Goal: Transaction & Acquisition: Purchase product/service

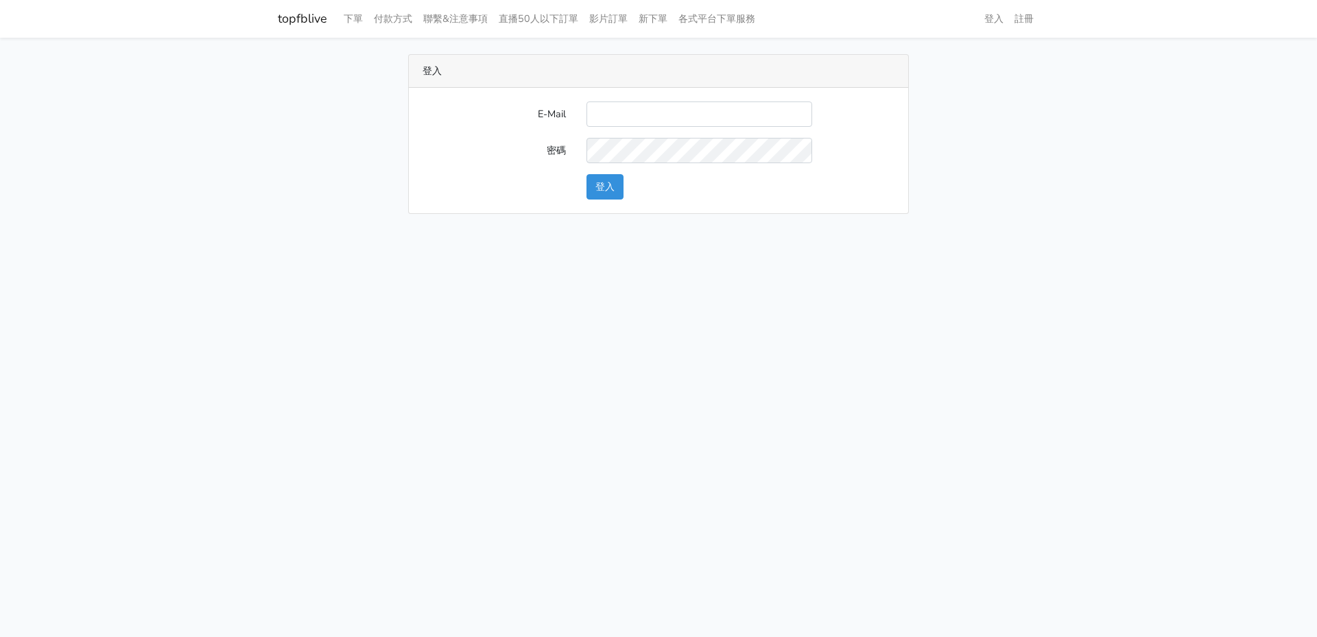
drag, startPoint x: 643, startPoint y: 72, endPoint x: 578, endPoint y: 237, distance: 177.6
click at [643, 72] on div "登入" at bounding box center [658, 71] width 499 height 33
drag, startPoint x: 654, startPoint y: 119, endPoint x: 585, endPoint y: 141, distance: 72.9
click at [654, 119] on input "E-Mail" at bounding box center [699, 113] width 226 height 25
paste input "[URL][DOMAIN_NAME]"
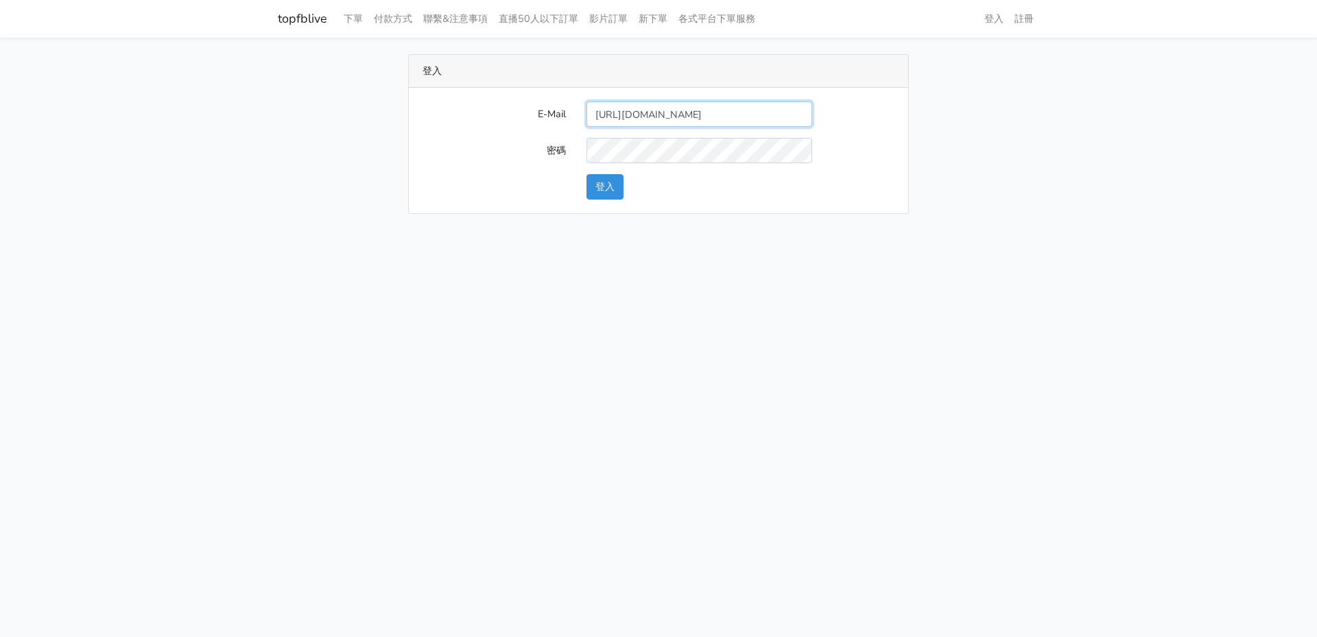
click at [680, 120] on input "http://topfblive.com/home" at bounding box center [699, 113] width 226 height 25
paste input "will@popola.co"
type input "will@popola.co"
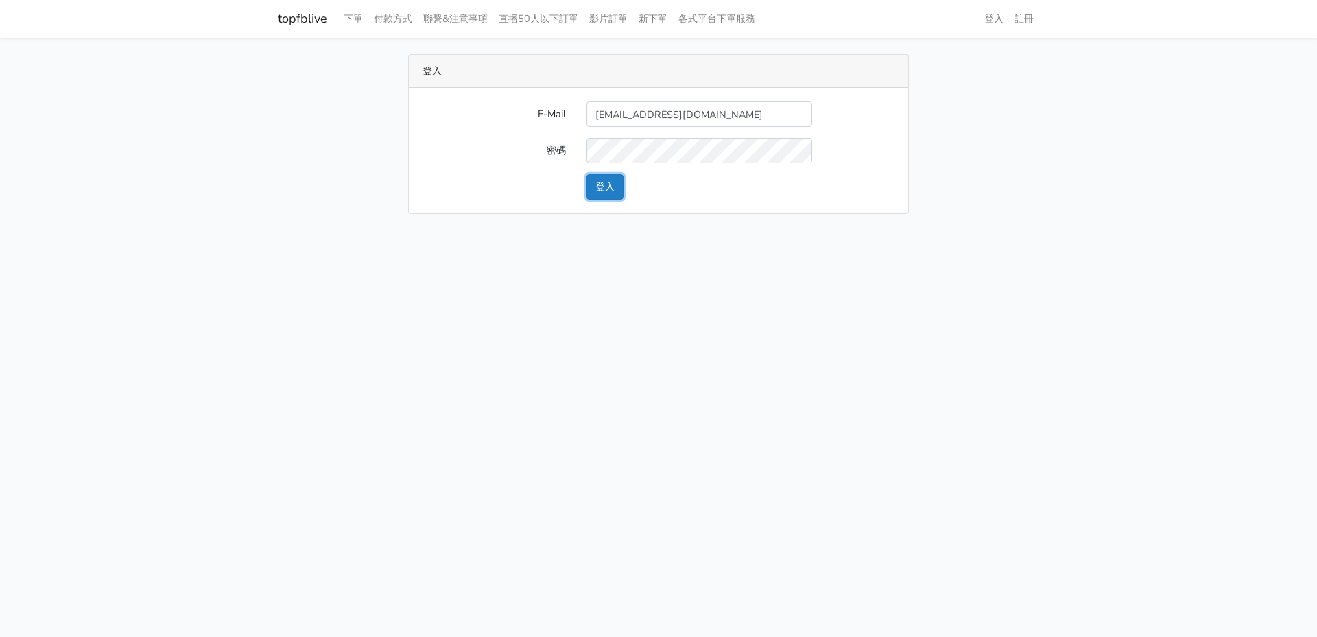
click at [617, 187] on button "登入" at bounding box center [604, 186] width 37 height 25
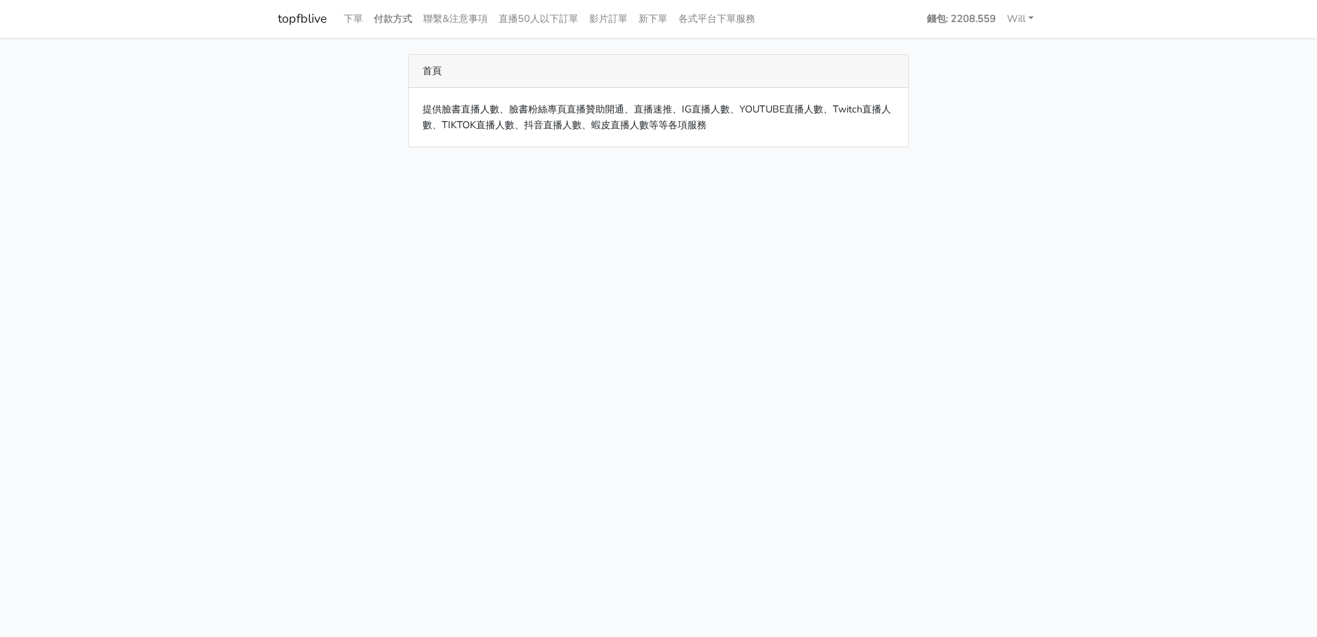
click at [407, 23] on link "付款方式" at bounding box center [392, 18] width 49 height 27
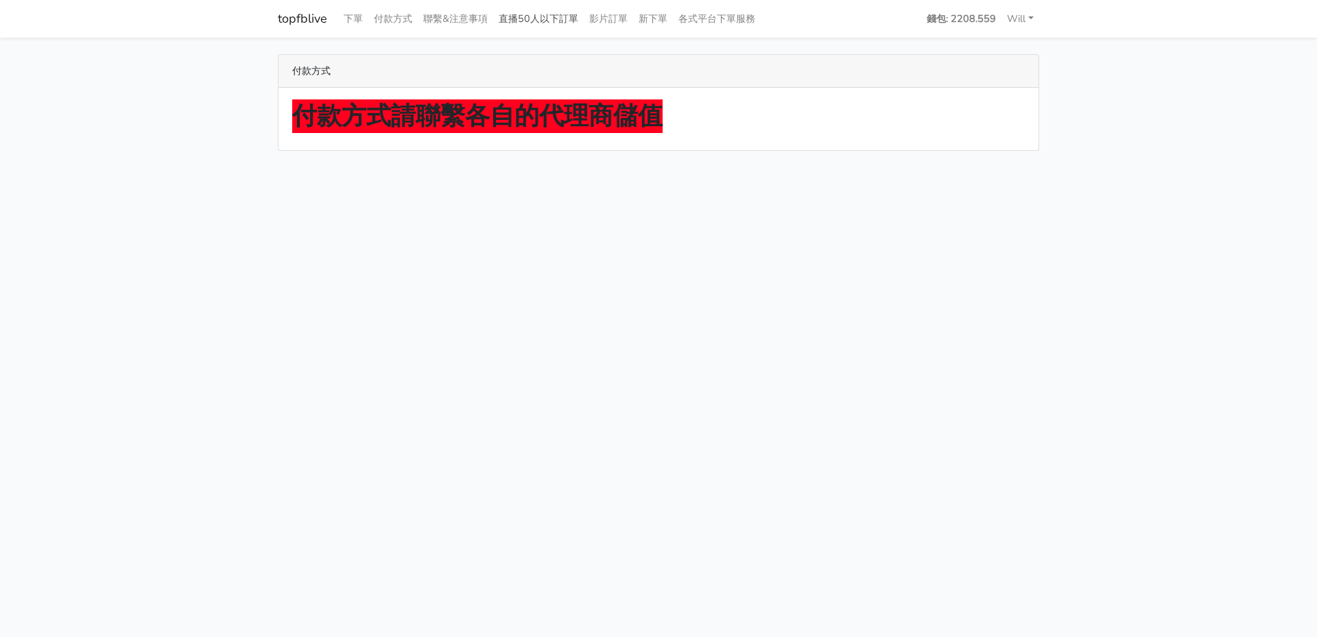
click at [531, 27] on link "直播50人以下訂單" at bounding box center [538, 18] width 91 height 27
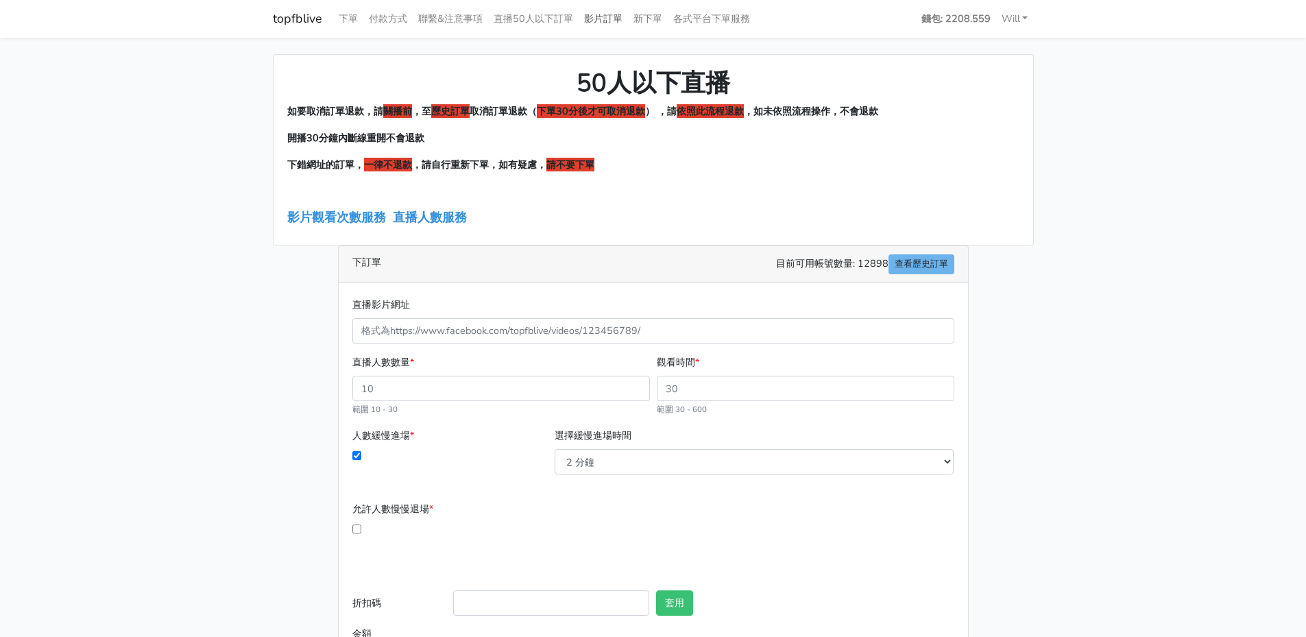
click at [612, 14] on link "影片訂單" at bounding box center [603, 18] width 49 height 27
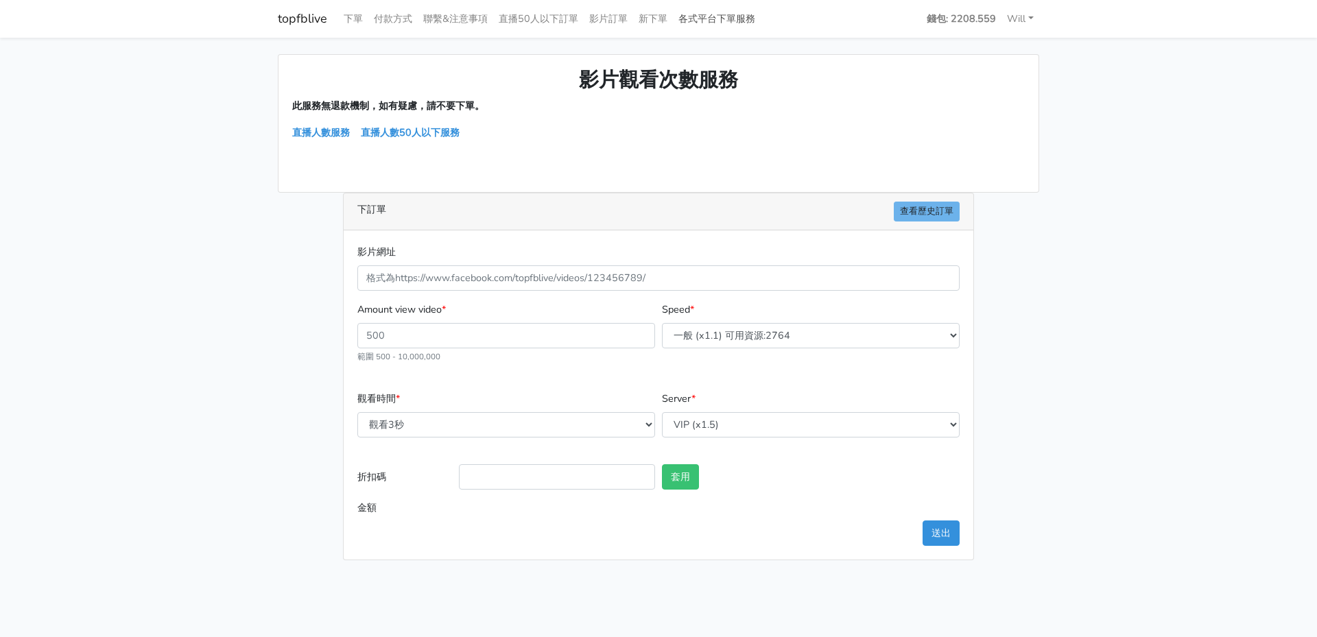
click at [712, 21] on link "各式平台下單服務" at bounding box center [717, 18] width 88 height 27
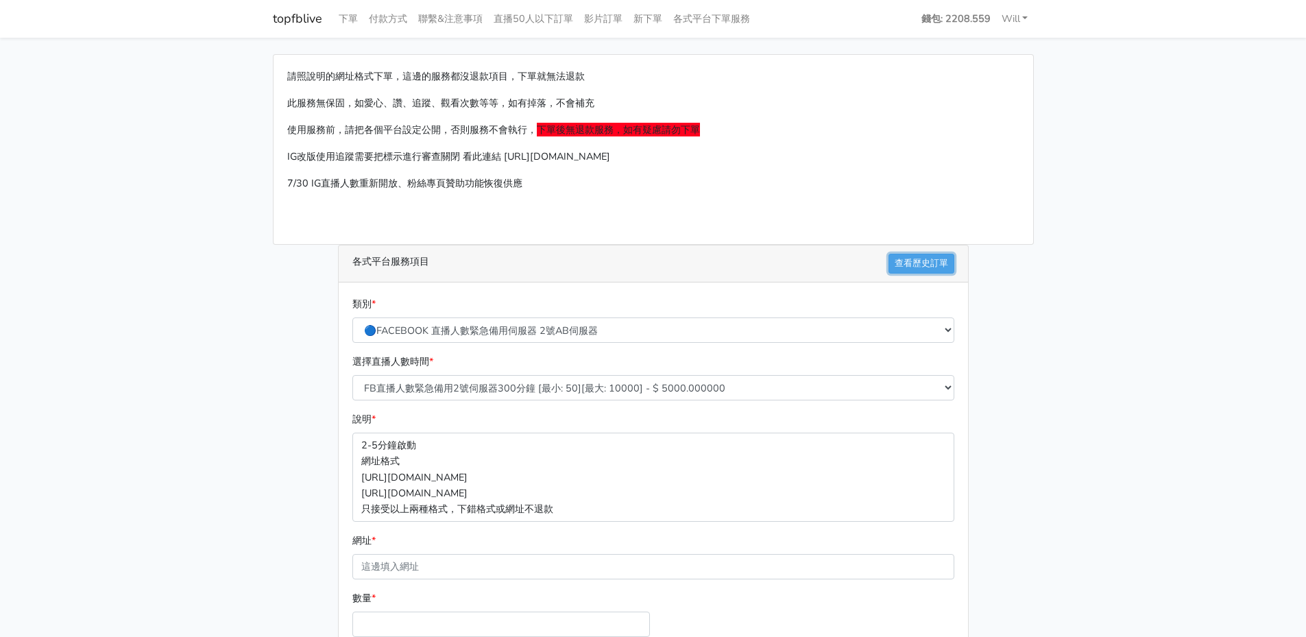
click at [915, 259] on link "查看歷史訂單" at bounding box center [922, 264] width 66 height 20
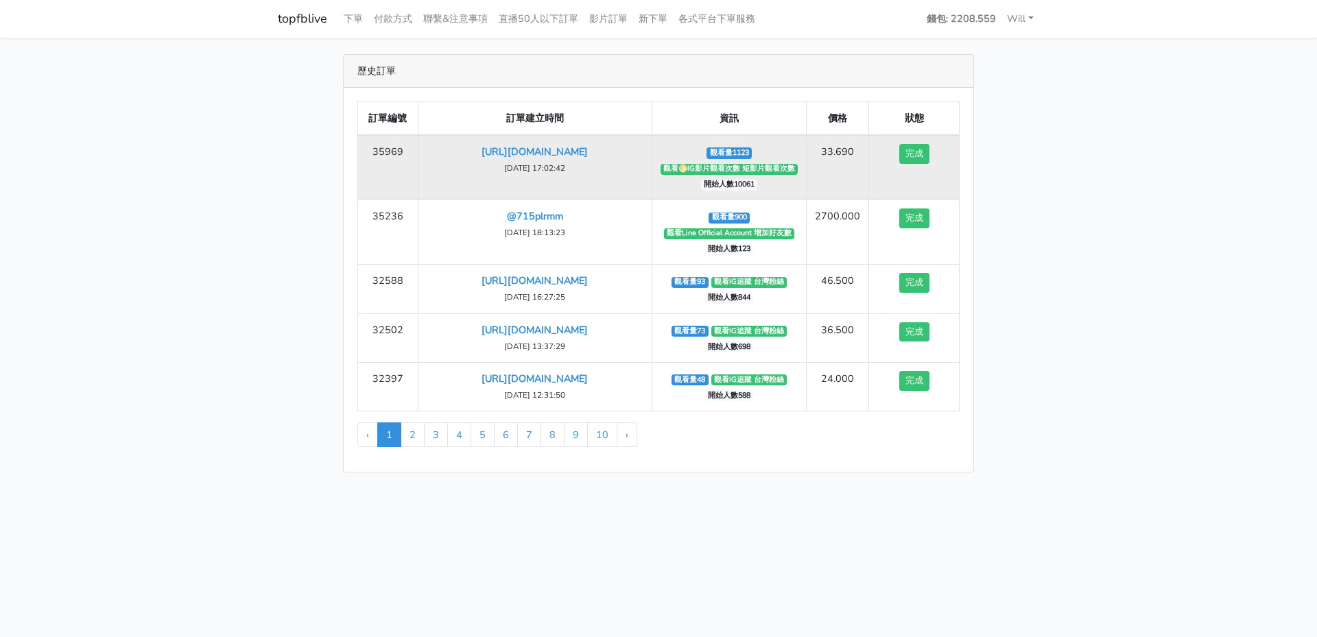
drag, startPoint x: 607, startPoint y: 164, endPoint x: 426, endPoint y: 146, distance: 181.9
click at [426, 146] on td "https://www.instagram.com/reel/DOLKVddjzz0/?igsh=aHN0NzF5bnU0NHdl 2025-09-10 17…" at bounding box center [535, 167] width 234 height 65
copy link "[URL][DOMAIN_NAME]"
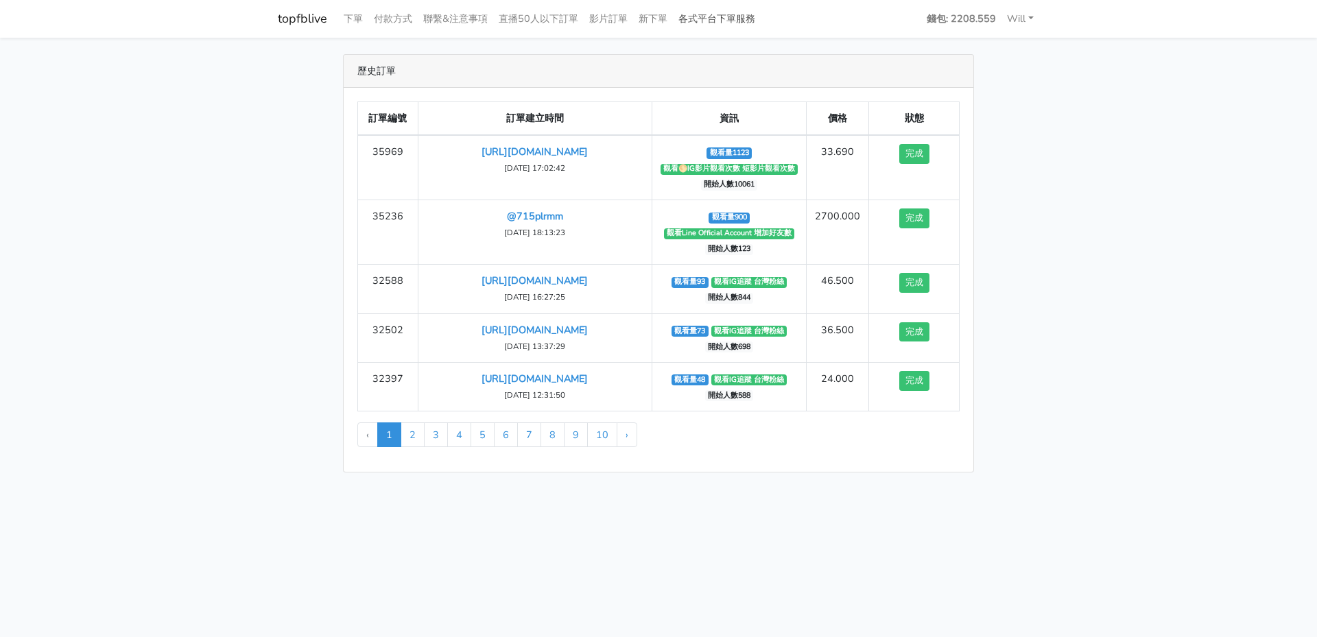
click at [734, 20] on link "各式平台下單服務" at bounding box center [717, 18] width 88 height 27
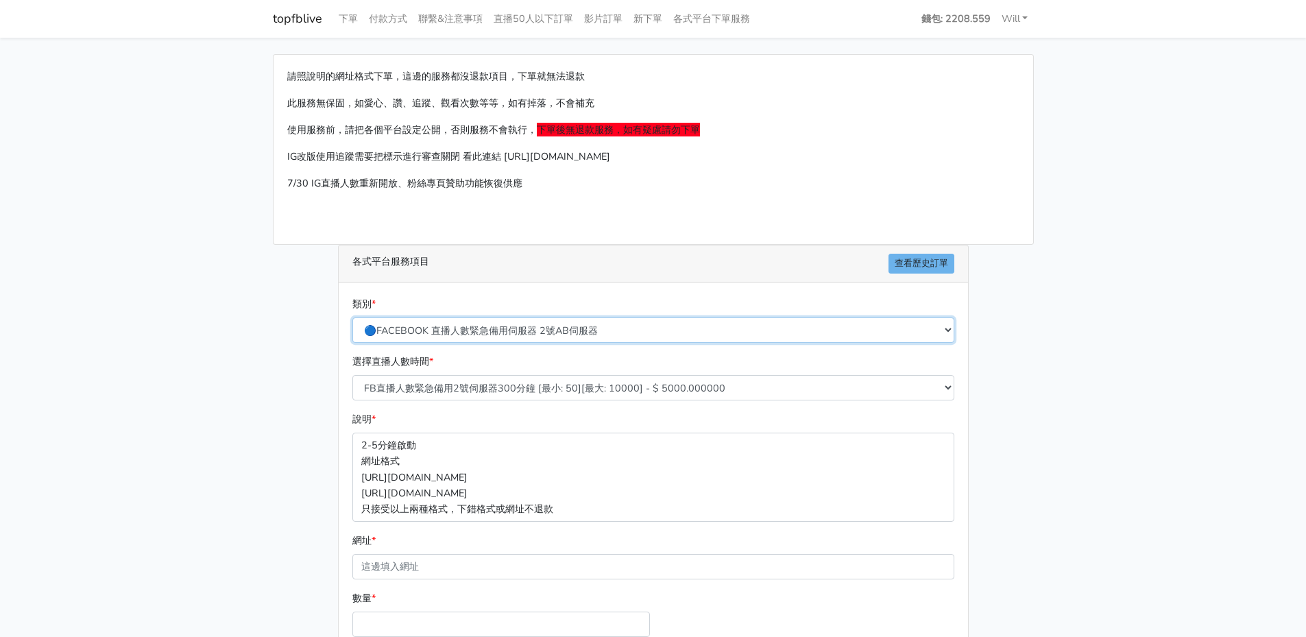
click at [542, 333] on select "🔵FACEBOOK 直播人數緊急備用伺服器 2號AB伺服器 🔵FACEBOOK 網軍專用貼文留言 安全保密 🔵9/30 FACEBOOK 直播人數緩慢進場緩慢…" at bounding box center [653, 329] width 602 height 25
select select "🌕IG 愛心 粉絲追蹤 影片觀看次數 短影片觀看次數"
click at [352, 317] on select "🔵FACEBOOK 直播人數緊急備用伺服器 2號AB伺服器 🔵FACEBOOK 網軍專用貼文留言 安全保密 🔵9/30 FACEBOOK 直播人數緩慢進場緩慢…" at bounding box center [653, 329] width 602 height 25
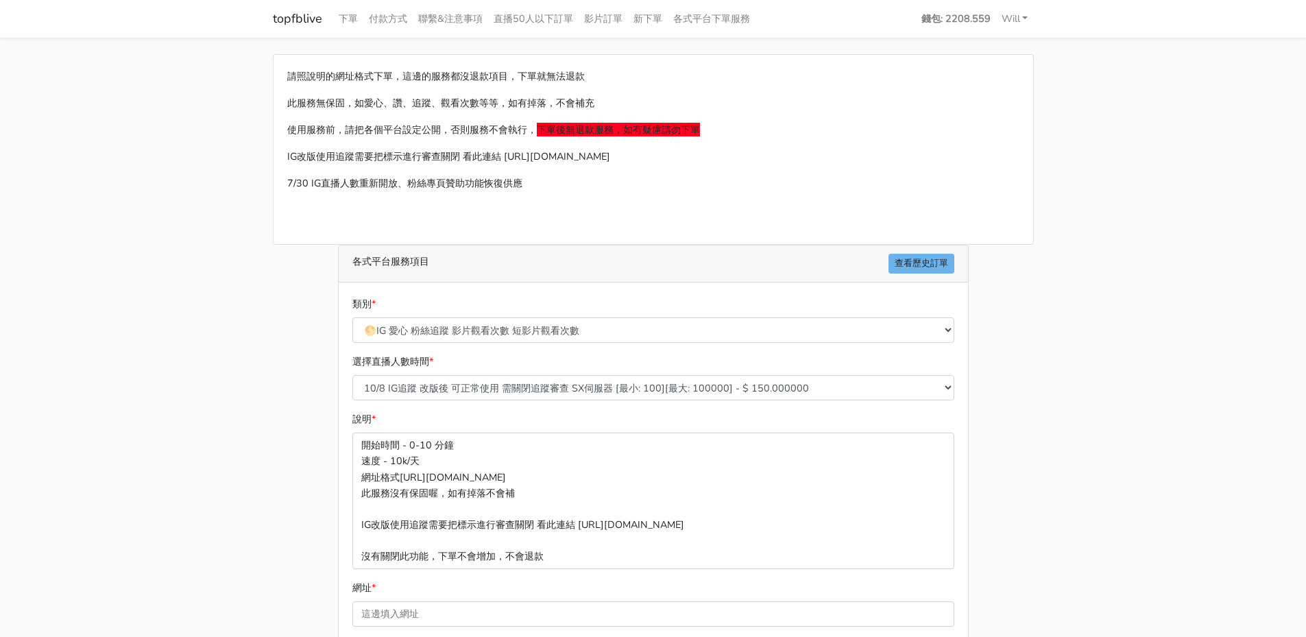
click at [1105, 290] on main "請照說明的網址格式下單，這邊的服務都沒退款項目，下單就無法退款 此服務無保固，如愛心、讚、追蹤、觀看次數等等，如有掉落，不會補充 使用服務前，請把各個平台設定…" at bounding box center [653, 431] width 1306 height 786
click at [586, 323] on select "🔵FACEBOOK 直播人數緊急備用伺服器 2號AB伺服器 🔵FACEBOOK 網軍專用貼文留言 安全保密 🔵9/30 FACEBOOK 直播人數緩慢進場緩慢…" at bounding box center [653, 329] width 602 height 25
click at [352, 317] on select "🔵FACEBOOK 直播人數緊急備用伺服器 2號AB伺服器 🔵FACEBOOK 網軍專用貼文留言 安全保密 🔵9/30 FACEBOOK 直播人數緩慢進場緩慢…" at bounding box center [653, 329] width 602 height 25
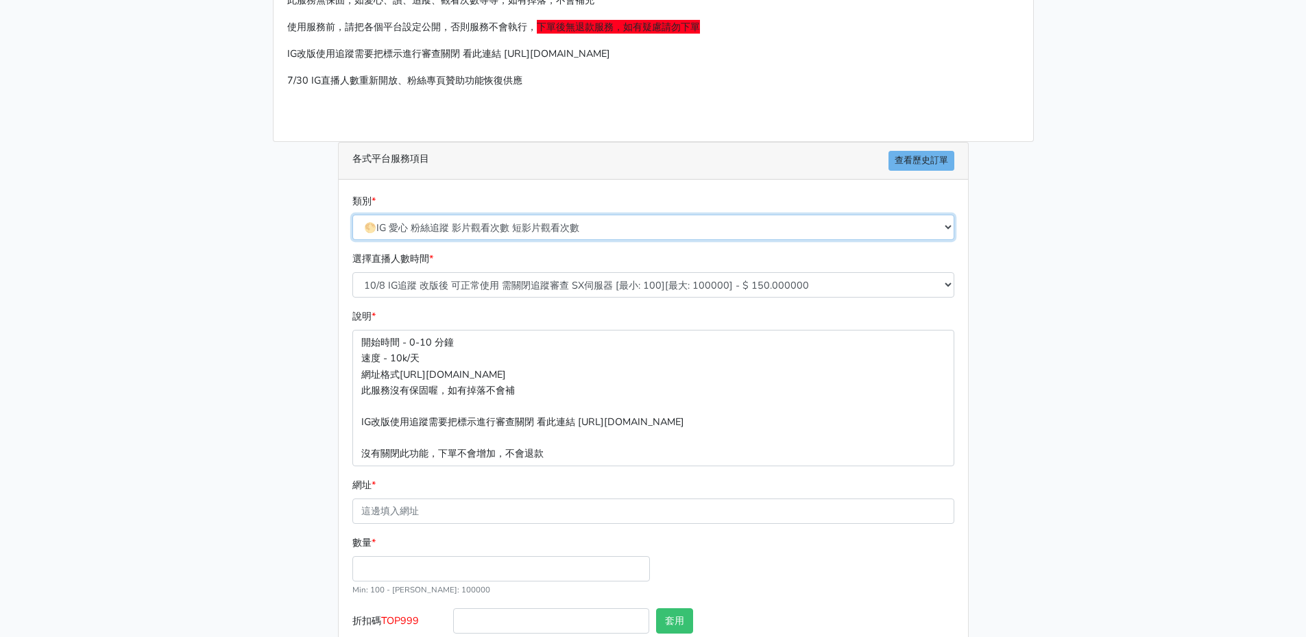
scroll to position [187, 0]
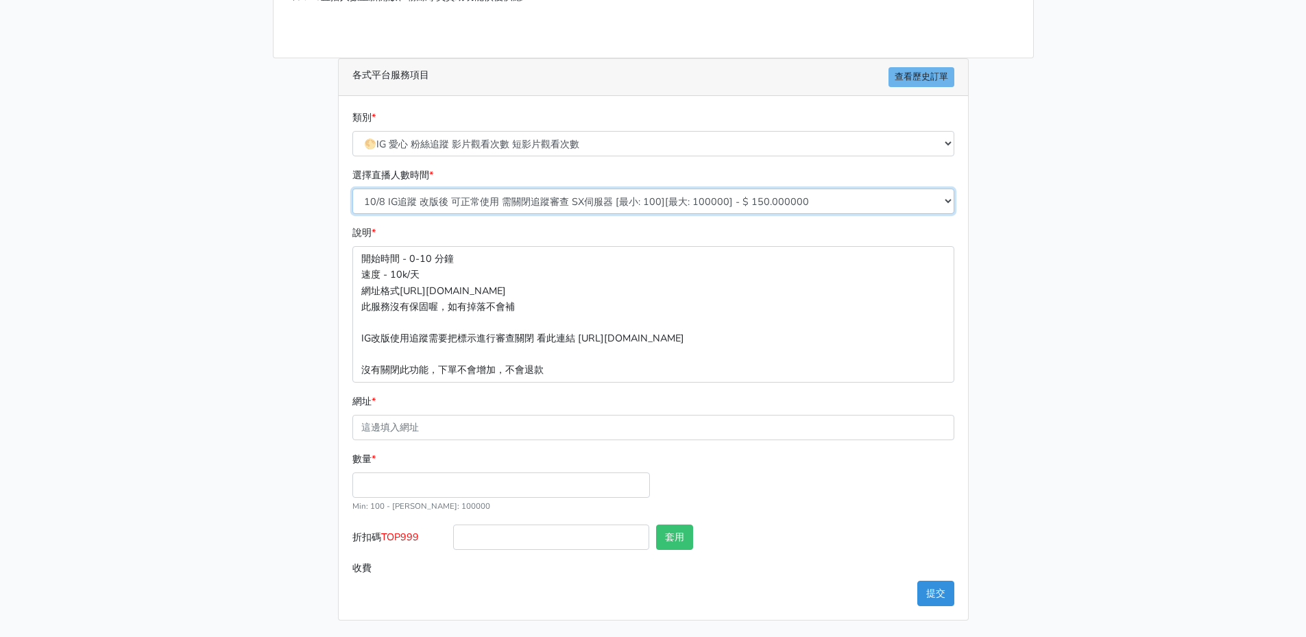
click at [551, 203] on select "10/8 IG追蹤 改版後 可正常使用 需關閉追蹤審查 SX伺服器 [最小: 100][最大: 100000] - $ 150.000000 IG貼文留言 J…" at bounding box center [653, 201] width 602 height 25
select select "630"
click at [352, 214] on select "10/8 IG追蹤 改版後 可正常使用 需關閉追蹤審查 SX伺服器 [最小: 100][最大: 100000] - $ 150.000000 IG貼文留言 J…" at bounding box center [653, 201] width 602 height 25
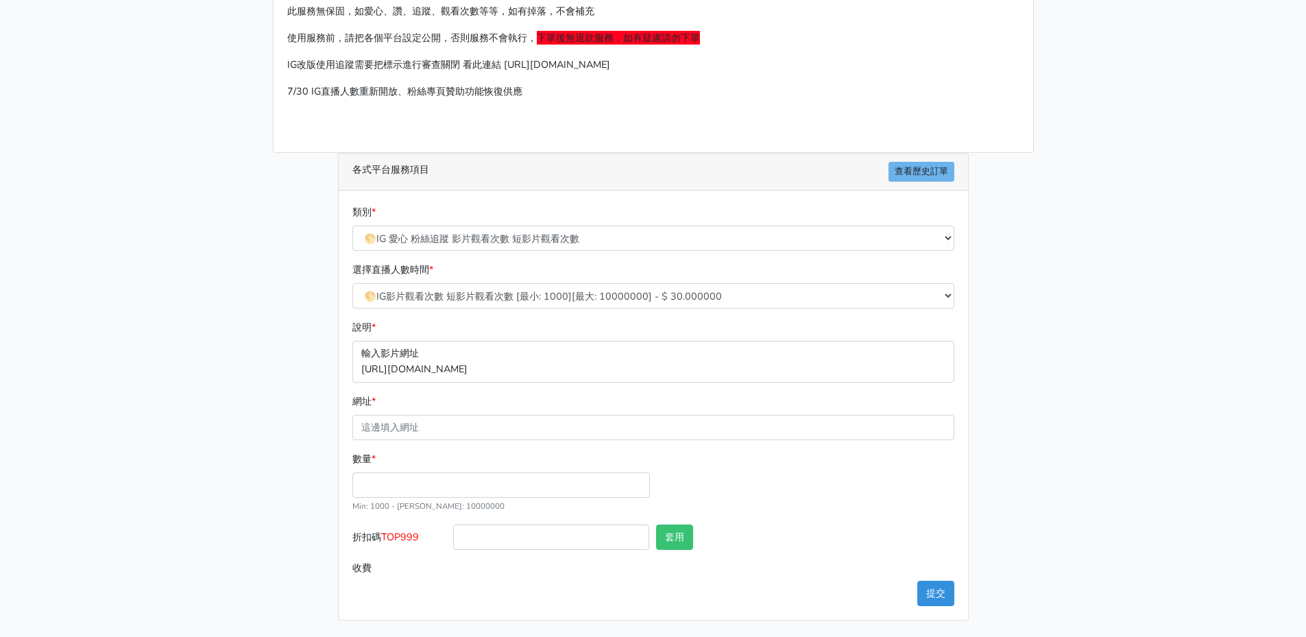
click at [512, 352] on p "輸入影片網址 [URL][DOMAIN_NAME]" at bounding box center [653, 361] width 602 height 41
click at [512, 375] on p "輸入影片網址 [URL][DOMAIN_NAME]" at bounding box center [653, 361] width 602 height 41
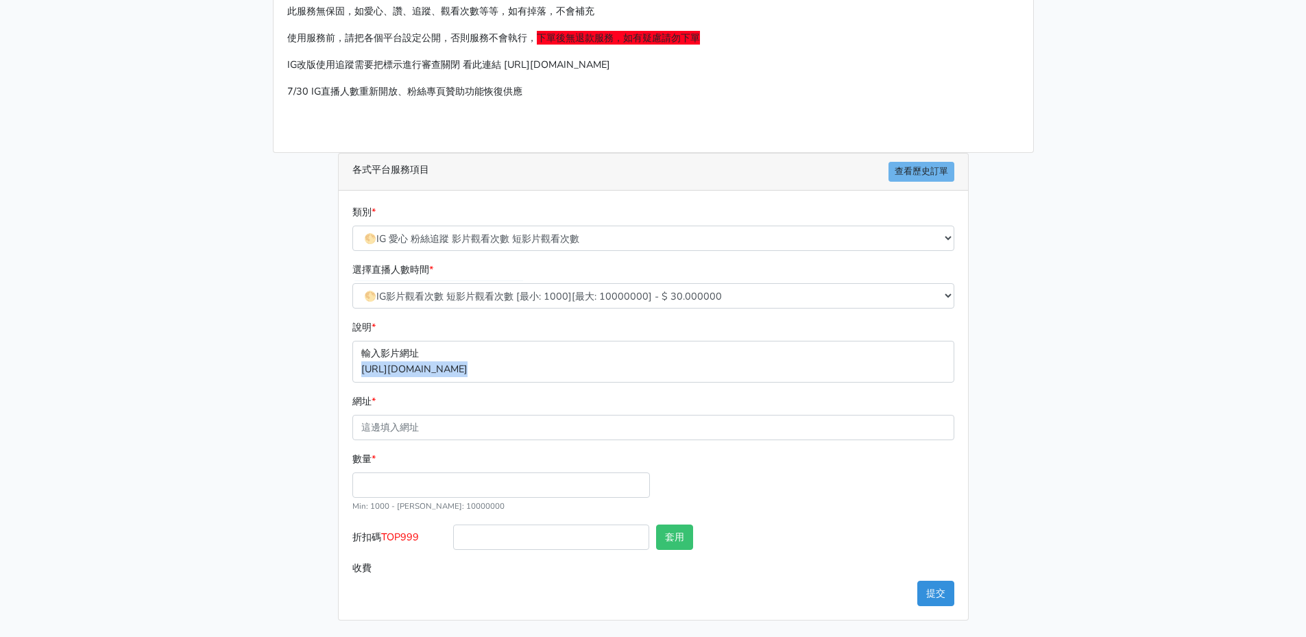
click at [529, 371] on p "輸入影片網址 [URL][DOMAIN_NAME]" at bounding box center [653, 361] width 602 height 41
drag, startPoint x: 562, startPoint y: 367, endPoint x: 324, endPoint y: 346, distance: 238.8
click at [324, 346] on div "請照說明的網址格式下單，這邊的服務都沒退款項目，下單就無法退款 此服務無保固，如愛心、讚、追蹤、觀看次數等等，如有掉落，不會補充 使用服務前，請把各個平台設定…" at bounding box center [654, 291] width 782 height 658
drag, startPoint x: 1209, startPoint y: 315, endPoint x: 933, endPoint y: 317, distance: 276.3
click at [1210, 315] on main "請照說明的網址格式下單，這邊的服務都沒退款項目，下單就無法退款 此服務無保固，如愛心、讚、追蹤、觀看次數等等，如有掉落，不會補充 使用服務前，請把各個平台設定…" at bounding box center [653, 291] width 1306 height 691
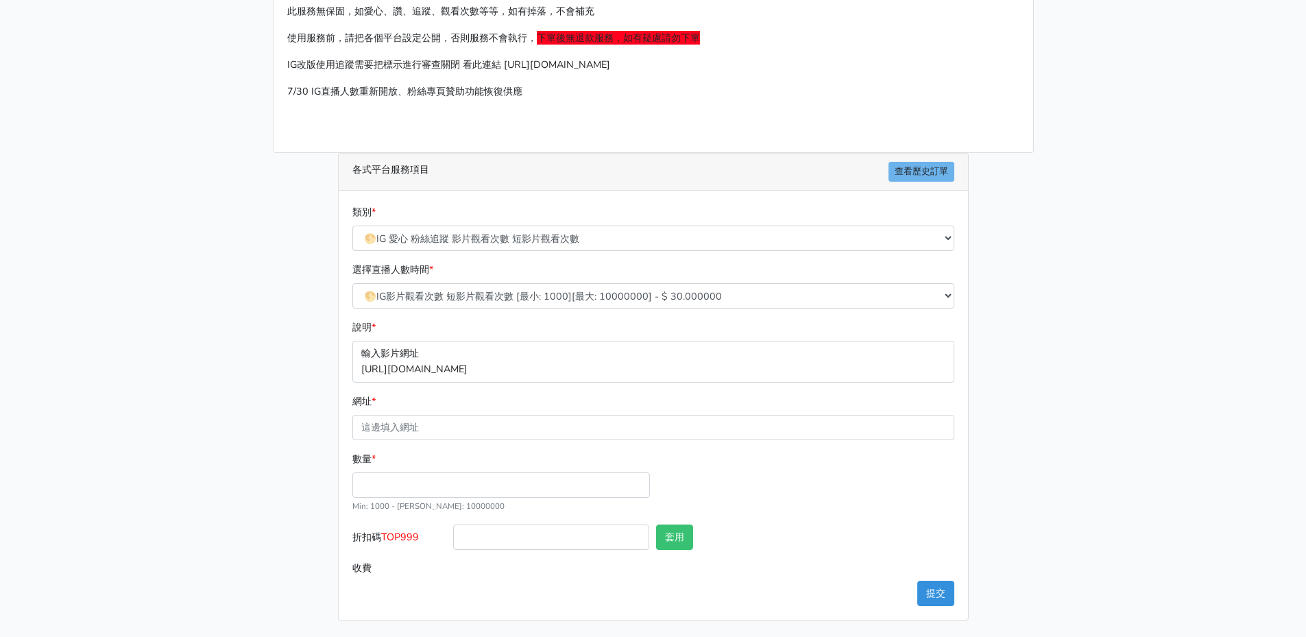
drag, startPoint x: 597, startPoint y: 368, endPoint x: 321, endPoint y: 322, distance: 280.2
click at [321, 322] on div "請照說明的網址格式下單，這邊的服務都沒退款項目，下單就無法退款 此服務無保固，如愛心、讚、追蹤、觀看次數等等，如有掉落，不會補充 使用服務前，請把各個平台設定…" at bounding box center [654, 291] width 782 height 658
click at [488, 370] on p "輸入影片網址 [URL][DOMAIN_NAME]" at bounding box center [653, 361] width 602 height 41
click at [489, 370] on p "輸入影片網址 [URL][DOMAIN_NAME]" at bounding box center [653, 361] width 602 height 41
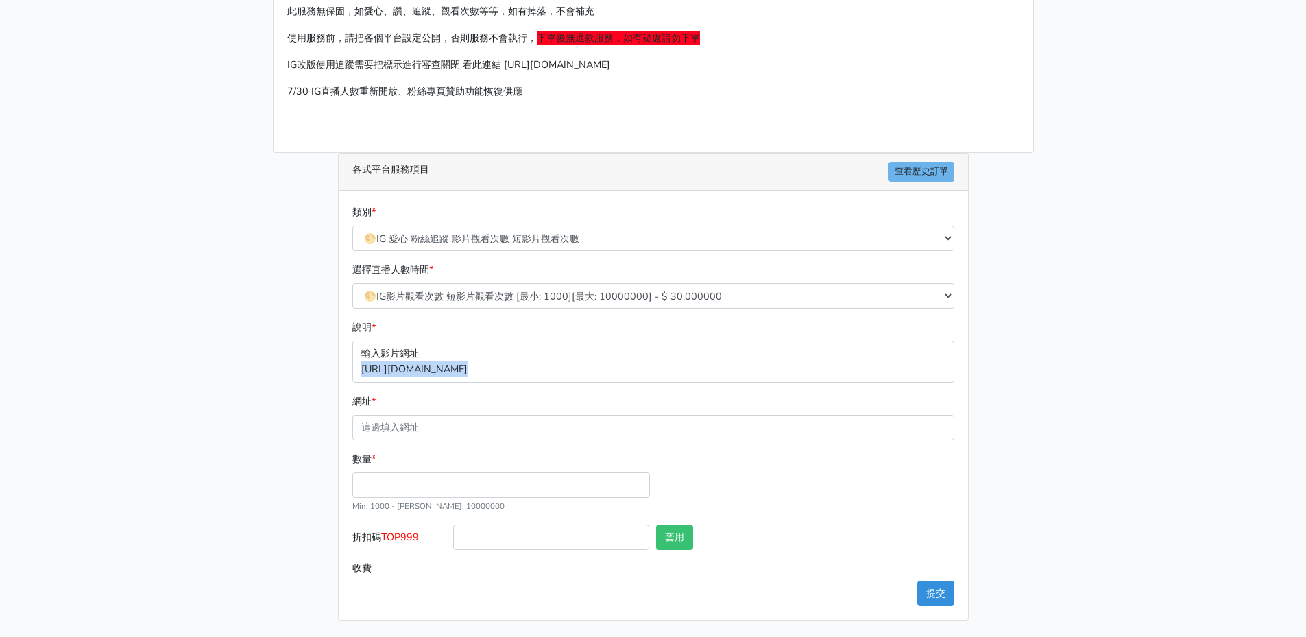
click at [490, 370] on p "輸入影片網址 [URL][DOMAIN_NAME]" at bounding box center [653, 361] width 602 height 41
click at [414, 435] on input "網址 *" at bounding box center [653, 427] width 602 height 25
paste input "[URL][DOMAIN_NAME]"
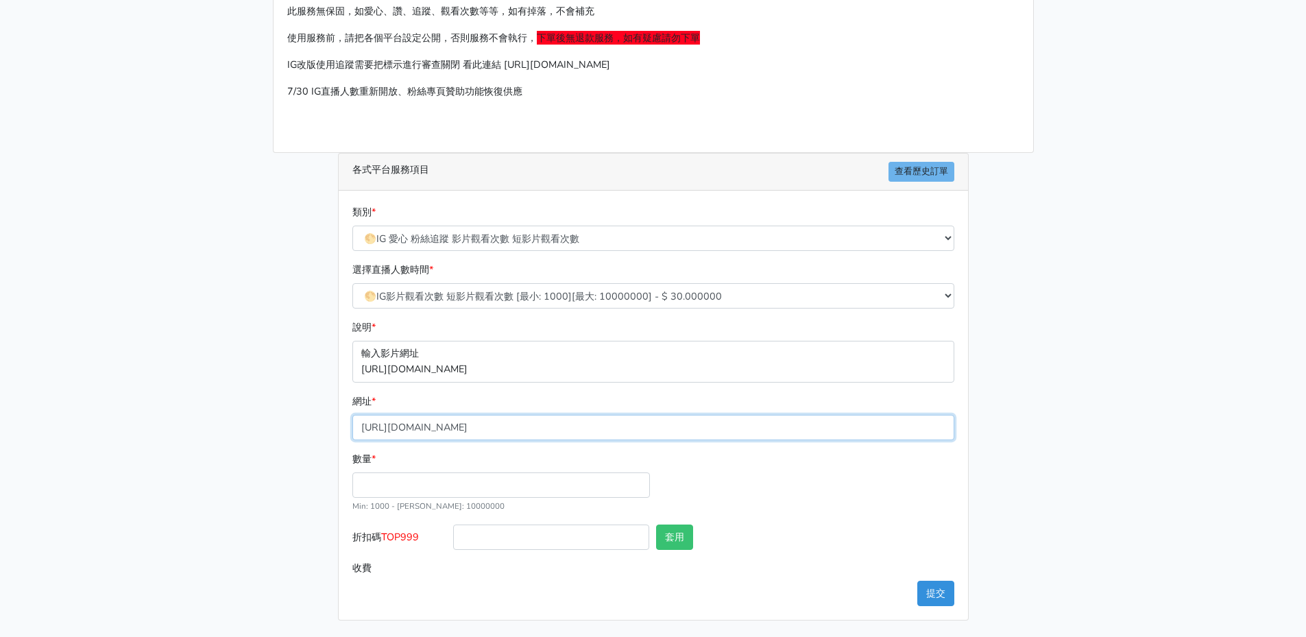
type input "[URL][DOMAIN_NAME]"
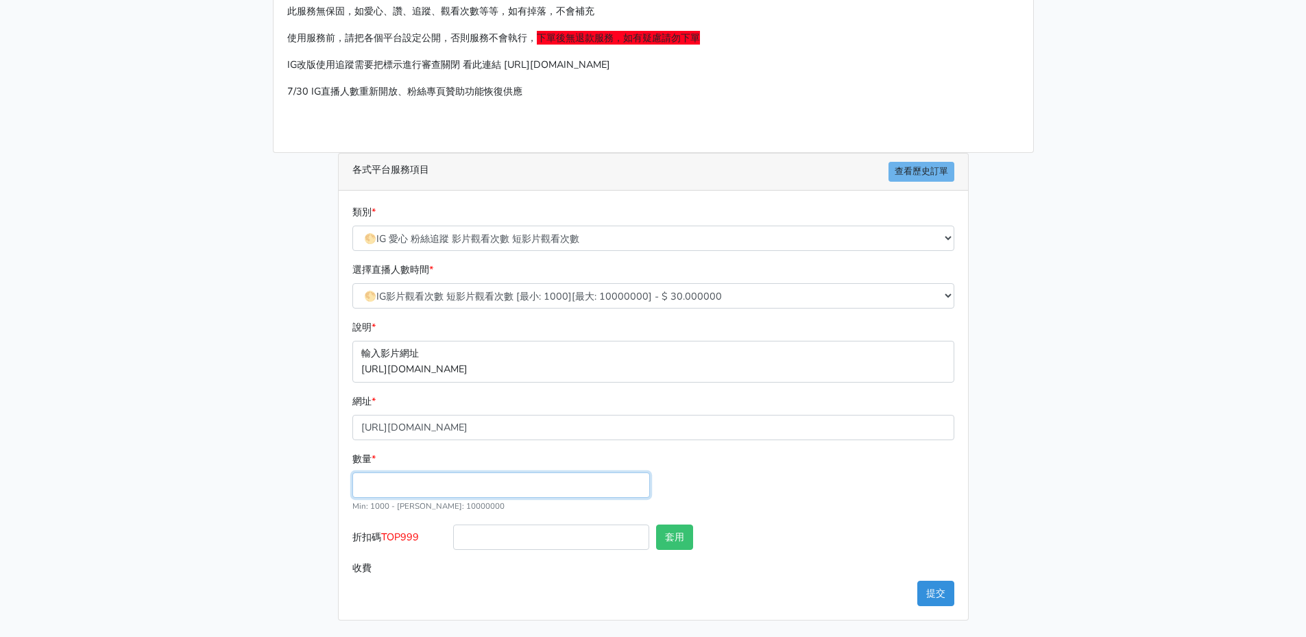
drag, startPoint x: 400, startPoint y: 485, endPoint x: 410, endPoint y: 484, distance: 9.7
click at [402, 486] on input "數量 *" at bounding box center [501, 484] width 298 height 25
type input "1342"
type input "40.260"
drag, startPoint x: 503, startPoint y: 536, endPoint x: 514, endPoint y: 542, distance: 12.4
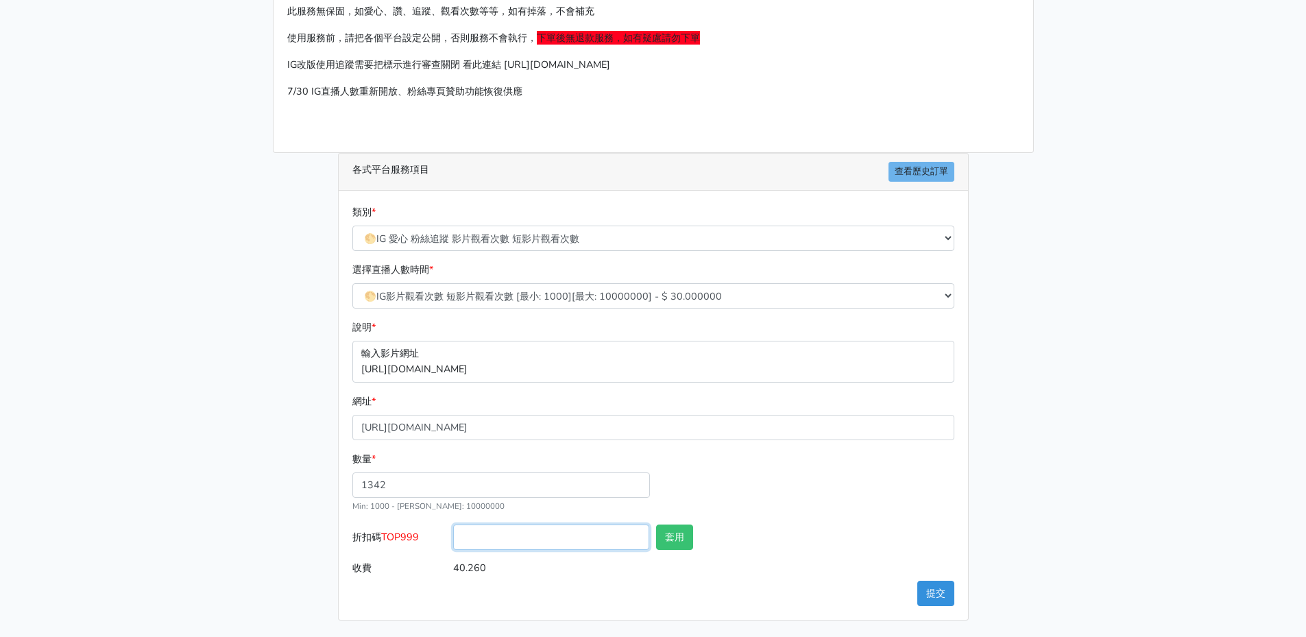
click at [503, 536] on input "折扣碼 TOP999" at bounding box center [551, 537] width 196 height 25
click at [934, 472] on div "數量 * 1342 Min: 1000 - [PERSON_NAME]: 10000000" at bounding box center [653, 487] width 609 height 73
click at [948, 598] on button "提交" at bounding box center [935, 593] width 37 height 25
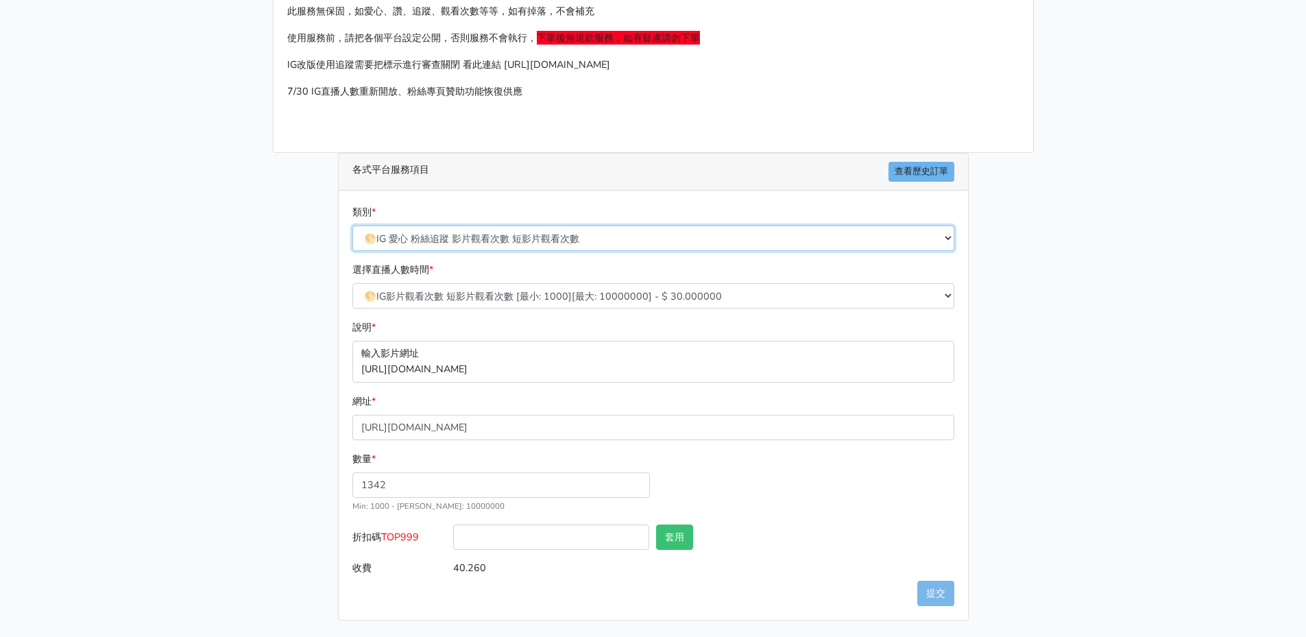
click at [549, 244] on select "🔵FACEBOOK 直播人數緊急備用伺服器 2號AB伺服器 🔵FACEBOOK 網軍專用貼文留言 安全保密 🔵9/30 FACEBOOK 直播人數緩慢進場緩慢…" at bounding box center [653, 238] width 602 height 25
click at [352, 226] on select "🔵FACEBOOK 直播人數緊急備用伺服器 2號AB伺服器 🔵FACEBOOK 網軍專用貼文留言 安全保密 🔵9/30 FACEBOOK 直播人數緩慢進場緩慢…" at bounding box center [653, 238] width 602 height 25
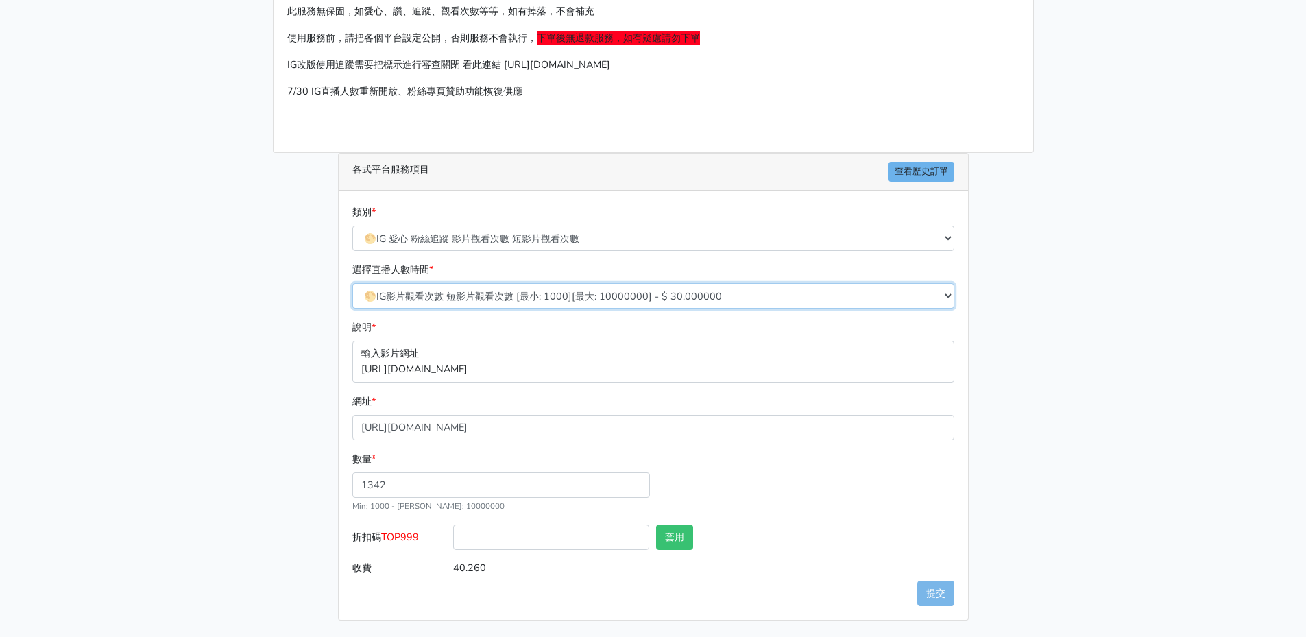
click at [555, 292] on select "10/8 IG追蹤 改版後 可正常使用 需關閉追蹤審查 SX伺服器 [最小: 100][最大: 100000] - $ 150.000000 IG貼文留言 J…" at bounding box center [653, 295] width 602 height 25
select select "377"
click at [352, 283] on select "10/8 IG追蹤 改版後 可正常使用 需關閉追蹤審查 SX伺服器 [最小: 100][最大: 100000] - $ 150.000000 IG貼文留言 J…" at bounding box center [653, 295] width 602 height 25
type input "1342.000"
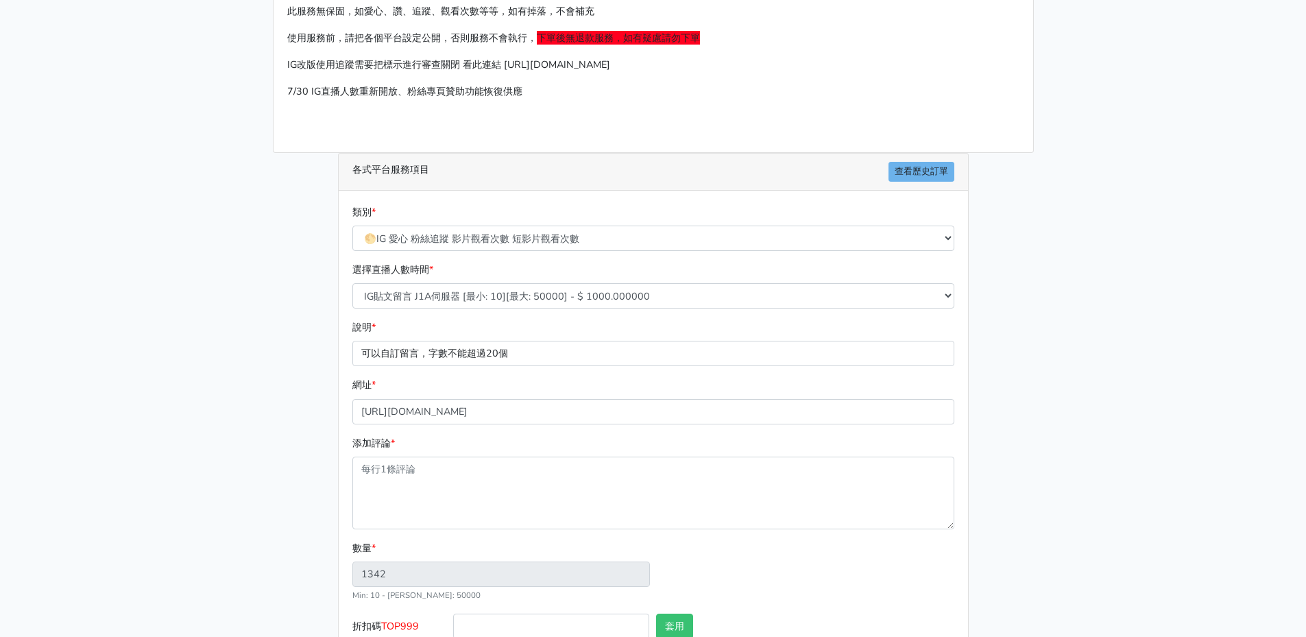
click at [532, 360] on p "可以自訂留言，字數不能超過20個" at bounding box center [653, 353] width 602 height 25
click at [551, 421] on input "[URL][DOMAIN_NAME]" at bounding box center [653, 411] width 602 height 25
click at [563, 418] on input "[URL][DOMAIN_NAME]" at bounding box center [653, 411] width 602 height 25
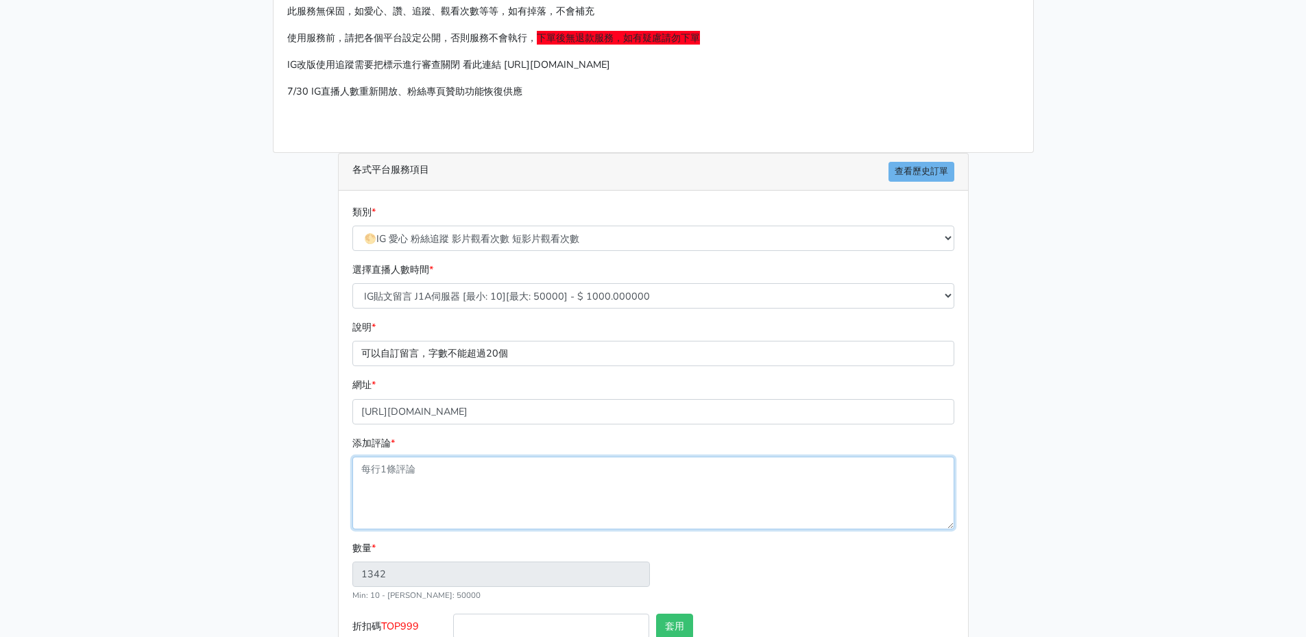
click at [476, 474] on textarea "添加評論 *" at bounding box center [653, 493] width 602 height 73
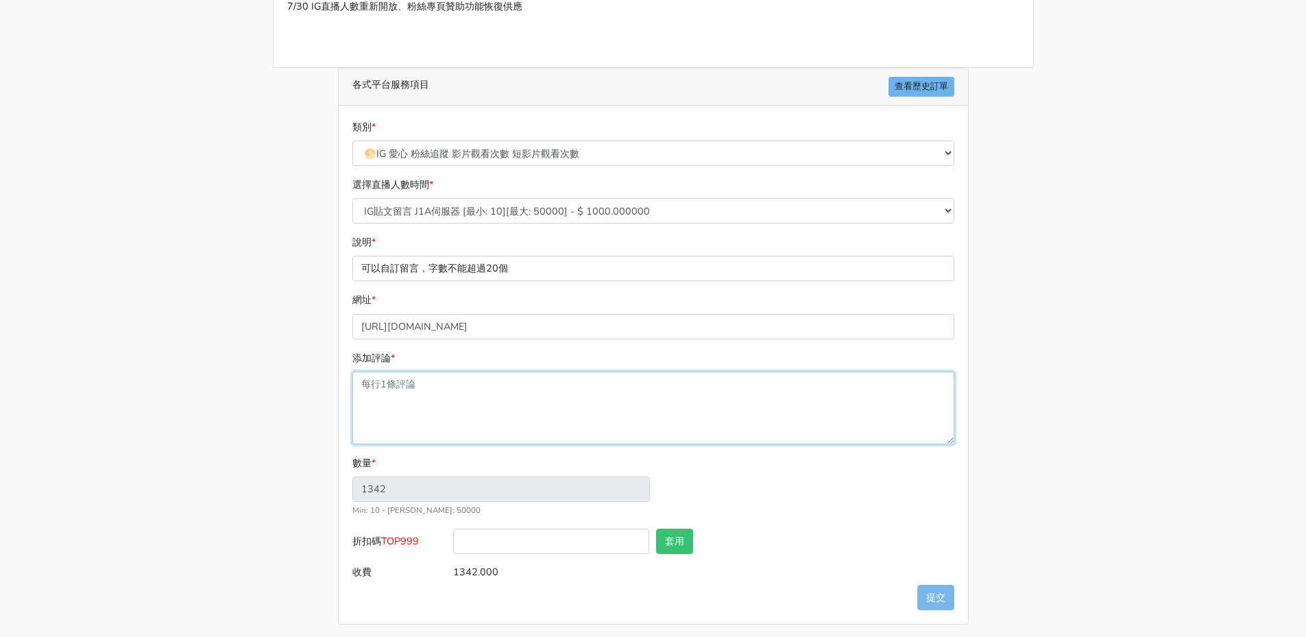
scroll to position [181, 0]
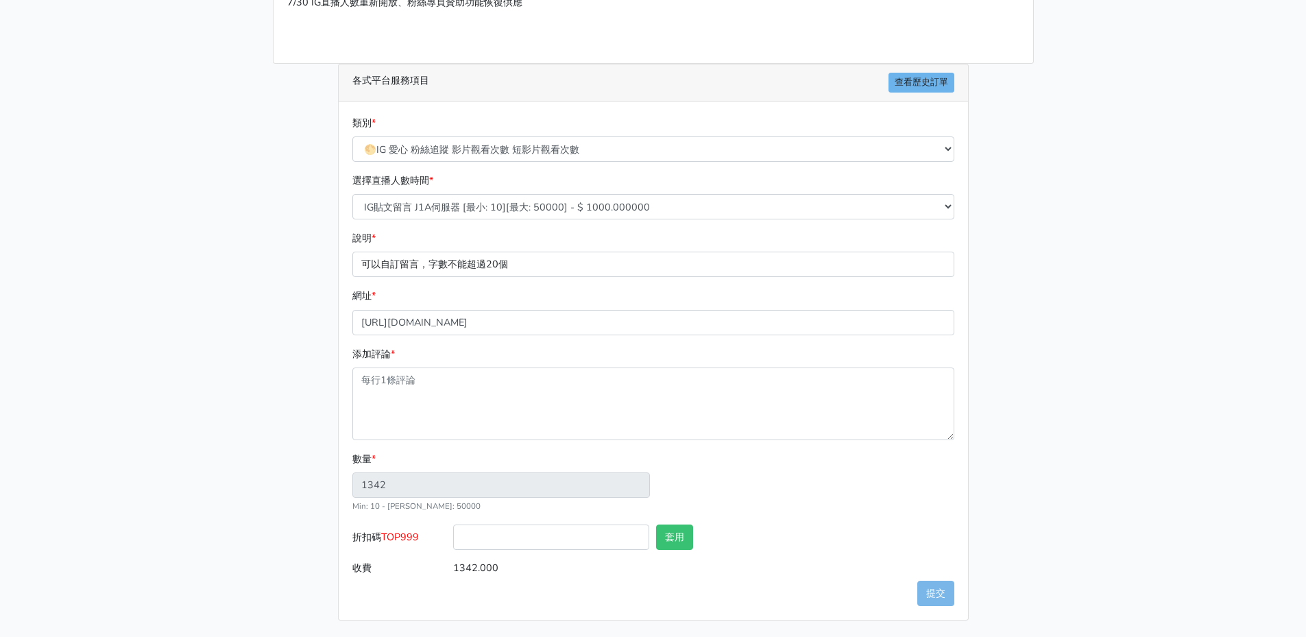
type input "1"
type input "1.000"
drag, startPoint x: 281, startPoint y: 411, endPoint x: 293, endPoint y: 411, distance: 11.7
click at [287, 411] on div "請照說明的網址格式下單，這邊的服務都沒退款項目，下單就無法退款 此服務無保固，如愛心、讚、追蹤、觀看次數等等，如有掉落，不會補充 使用服務前，請把各個平台設定…" at bounding box center [654, 246] width 782 height 747
click at [421, 397] on textarea "添加評論 *" at bounding box center [653, 404] width 602 height 73
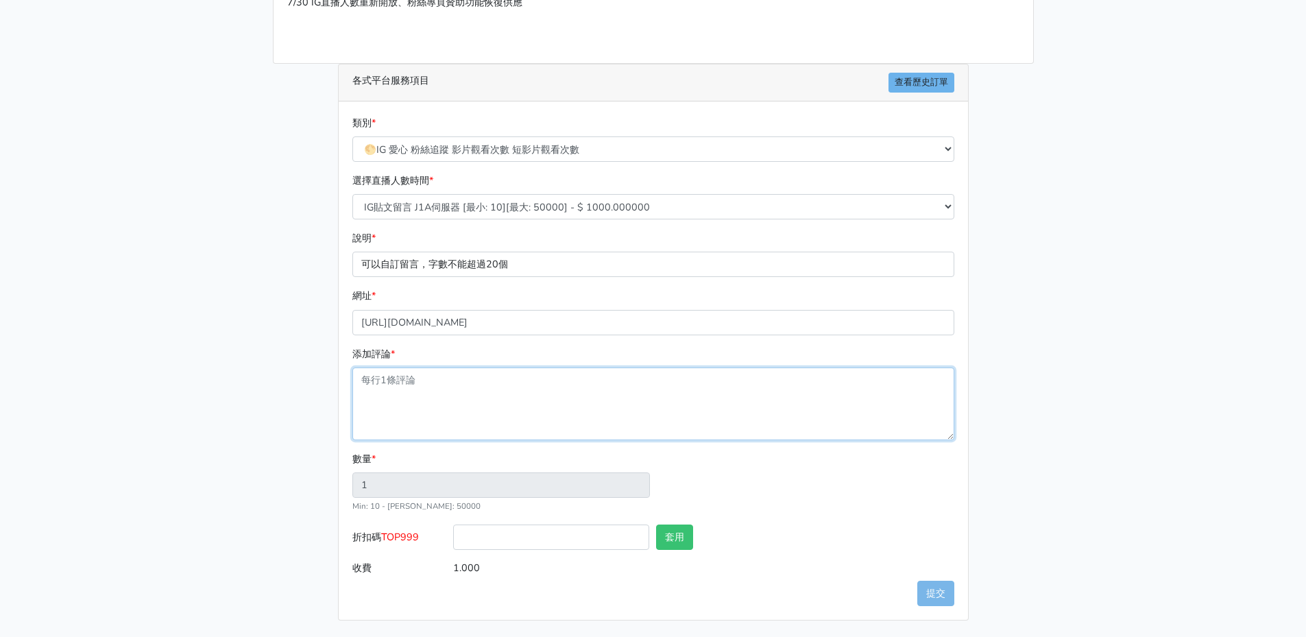
paste textarea "噴完可以變[PERSON_NAME]嗎😍😍 後面有3個正妹😌 瓶身好好看 要怎麼買？？ 從哪裡買？ 我有買過這個‼️ 價錢？ 那個狗頭🤣🤣 喜歡😍 感覺很讚欸…"
type textarea "噴完可以變[PERSON_NAME]嗎😍😍 後面有3個正妹😌 瓶身好好看 要怎麼買？？ 從哪裡買？ 我有買過這個‼️ 價錢？ 那個狗頭🤣🤣 喜歡😍 感覺很讚欸…"
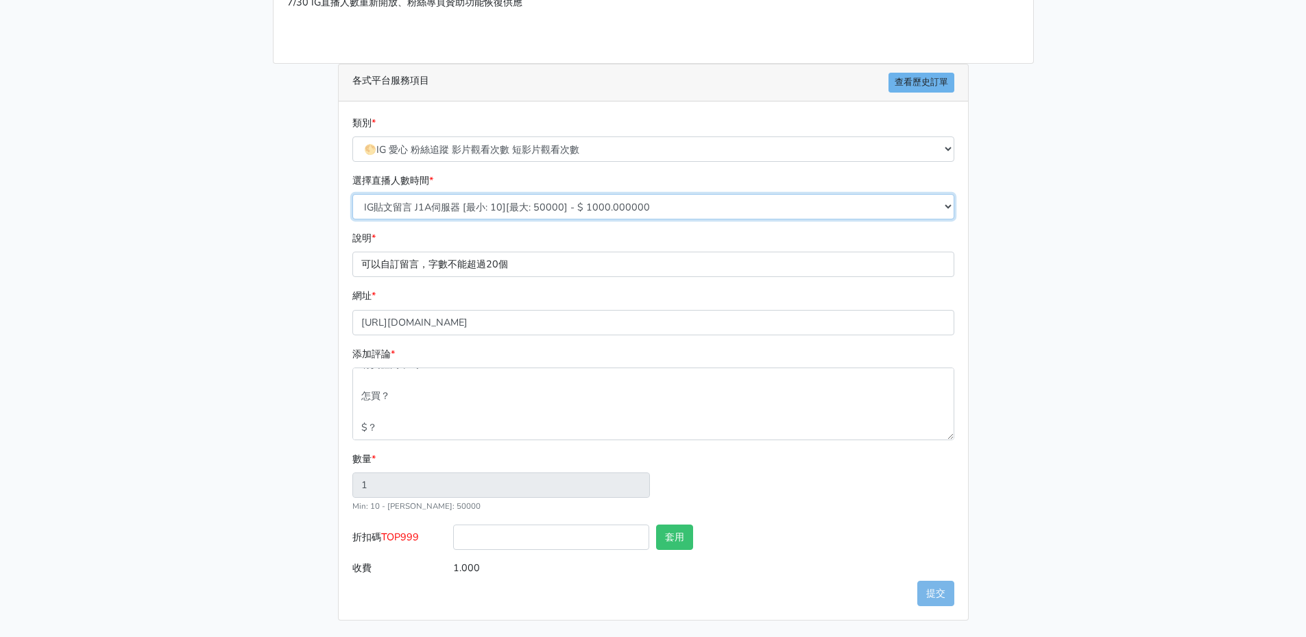
type input "25"
type input "25.000"
click at [564, 211] on select "10/8 IG追蹤 改版後 可正常使用 需關閉追蹤審查 SX伺服器 [最小: 100][最大: 100000] - $ 150.000000 IG貼文留言 J…" at bounding box center [653, 206] width 602 height 25
click at [585, 153] on select "🔵FACEBOOK 直播人數緊急備用伺服器 2號AB伺服器 🔵FACEBOOK 網軍專用貼文留言 安全保密 🔵9/30 FACEBOOK 直播人數緩慢進場緩慢…" at bounding box center [653, 148] width 602 height 25
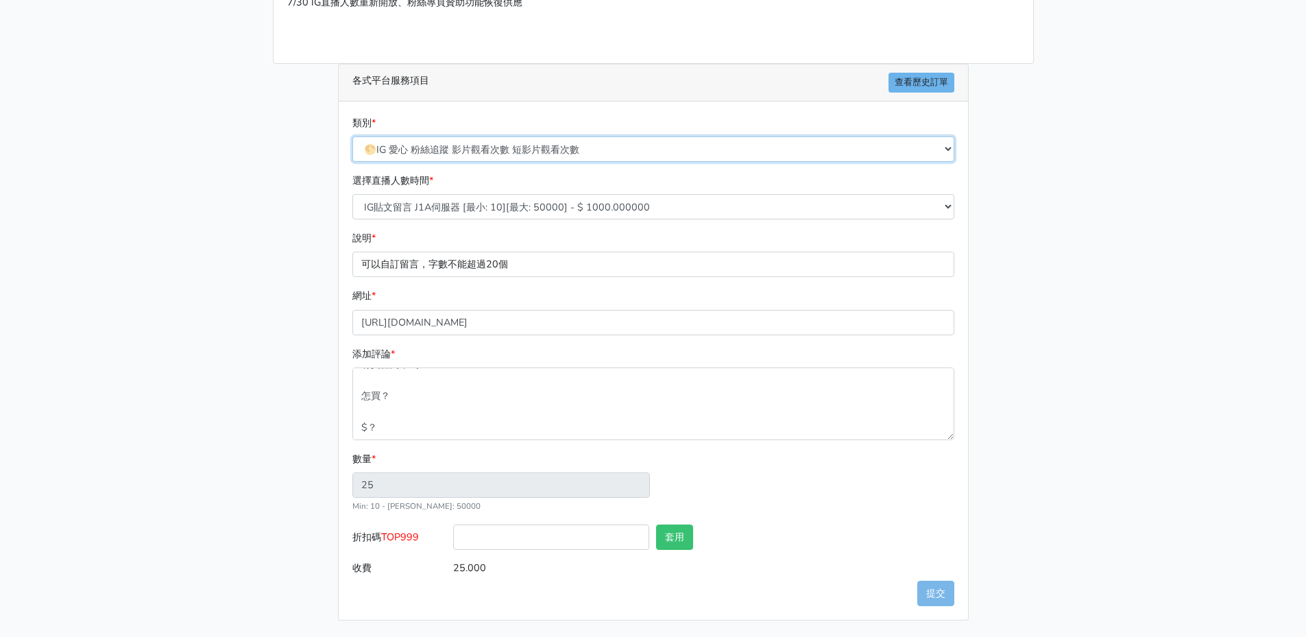
select select "🌕IG短影片Reel愛心"
click at [352, 162] on select "🔵FACEBOOK 直播人數緊急備用伺服器 2號AB伺服器 🔵FACEBOOK 網軍專用貼文留言 安全保密 🔵9/30 FACEBOOK 直播人數緩慢進場緩慢…" at bounding box center [653, 148] width 602 height 25
type input "0.000"
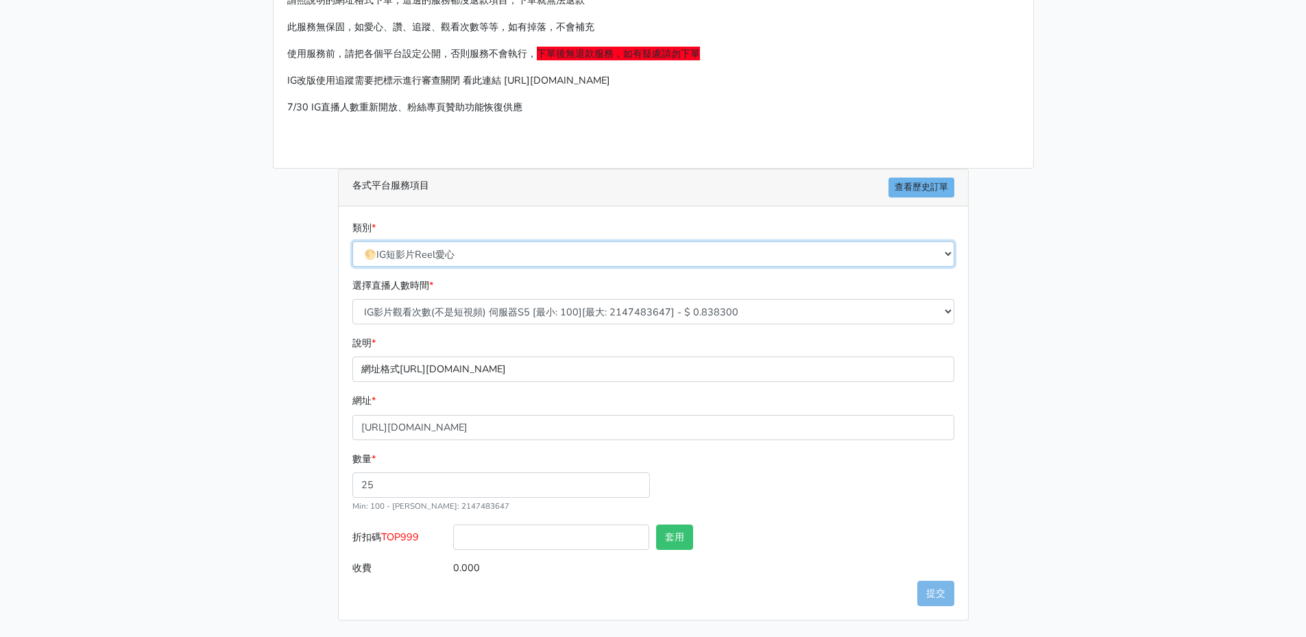
scroll to position [76, 0]
click at [538, 311] on select "IG影片觀看次數(不是短視頻) 伺服器S5 [最小: 100][最大: 2147483647] - $ 0.838300 IG影片觀看次數(不是短視頻) 伺服…" at bounding box center [653, 311] width 602 height 25
click at [570, 253] on select "🔵FACEBOOK 直播人數緊急備用伺服器 2號AB伺服器 🔵FACEBOOK 網軍專用貼文留言 安全保密 🔵9/30 FACEBOOK 直播人數緩慢進場緩慢…" at bounding box center [653, 253] width 602 height 25
select select "🌕IG 愛心 粉絲追蹤 影片觀看次數 短影片觀看次數"
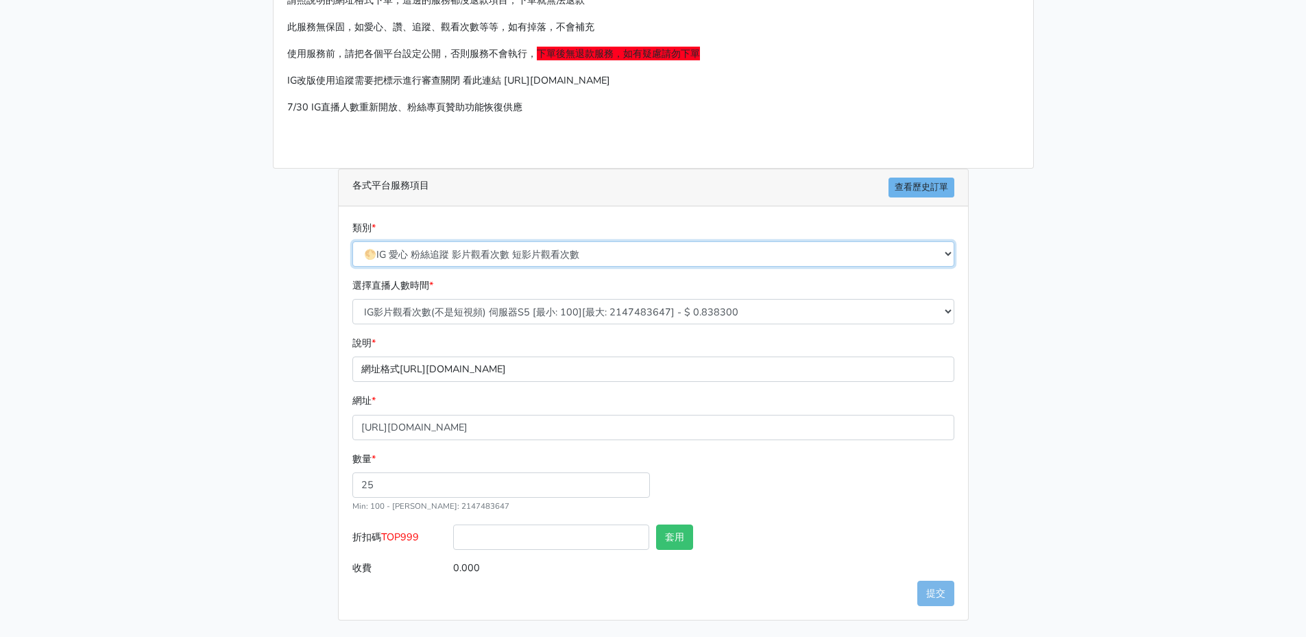
click at [352, 241] on select "🔵FACEBOOK 直播人數緊急備用伺服器 2號AB伺服器 🔵FACEBOOK 網軍專用貼文留言 安全保密 🔵9/30 FACEBOOK 直播人數緩慢進場緩慢…" at bounding box center [653, 253] width 602 height 25
type input "3.750"
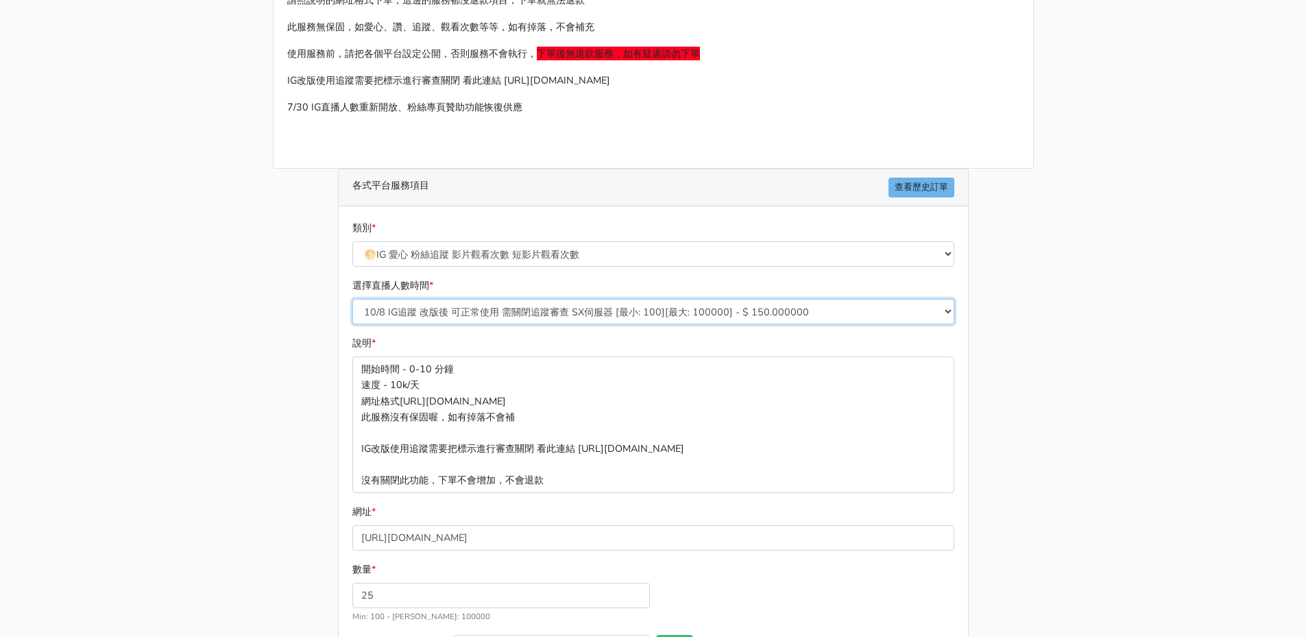
click at [544, 317] on select "10/8 IG追蹤 改版後 可正常使用 需關閉追蹤審查 SX伺服器 [最小: 100][最大: 100000] - $ 150.000000 IG貼文留言 J…" at bounding box center [653, 311] width 602 height 25
select select "377"
click at [352, 299] on select "10/8 IG追蹤 改版後 可正常使用 需關閉追蹤審查 SX伺服器 [最小: 100][最大: 100000] - $ 150.000000 IG貼文留言 J…" at bounding box center [653, 311] width 602 height 25
type input "25.000"
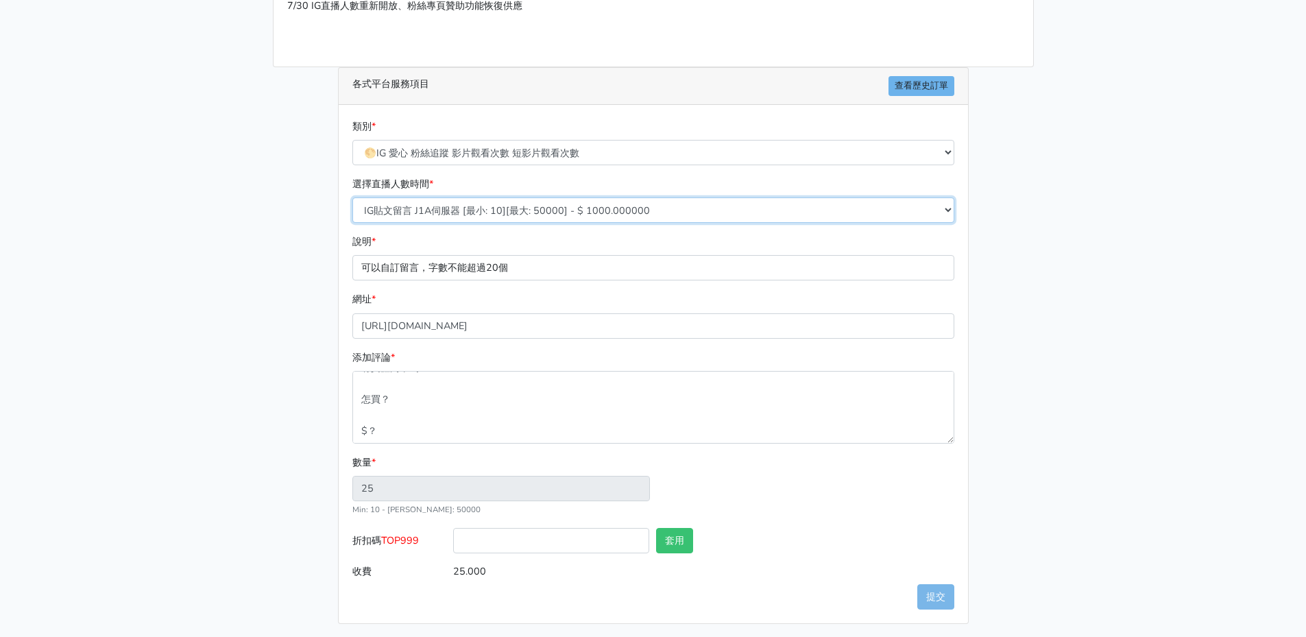
scroll to position [181, 0]
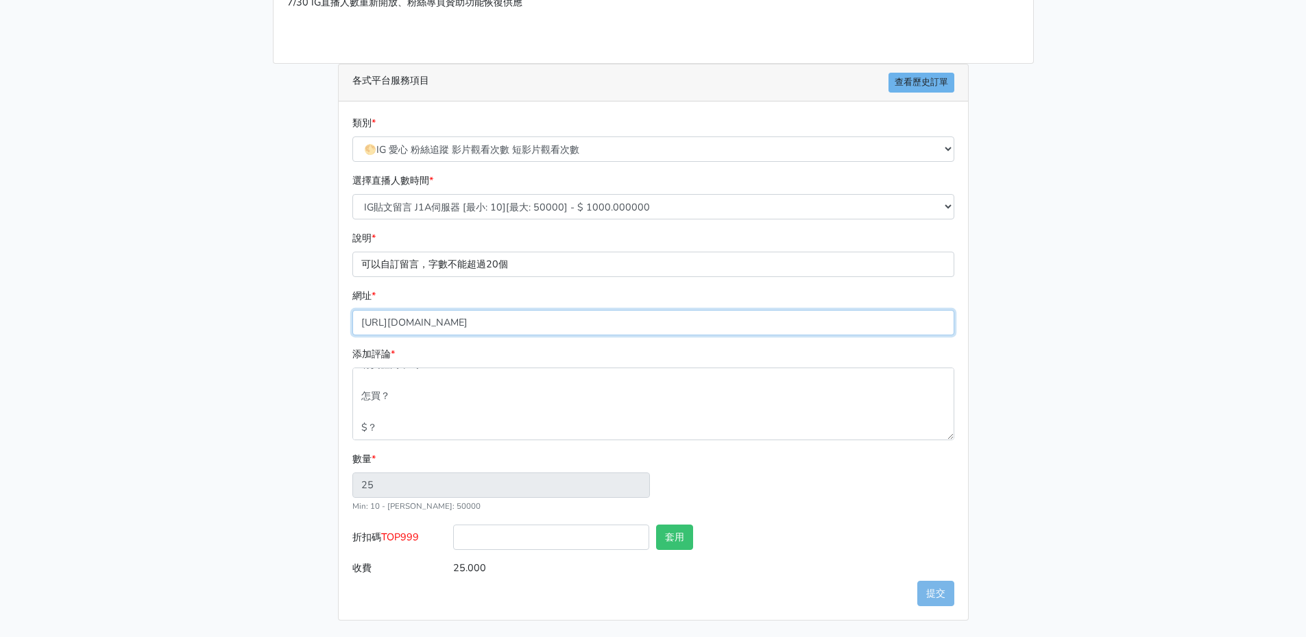
click at [481, 329] on input "[URL][DOMAIN_NAME]" at bounding box center [653, 322] width 602 height 25
click at [917, 550] on div at bounding box center [855, 540] width 203 height 31
click at [524, 544] on input "折扣碼 TOP999" at bounding box center [551, 537] width 196 height 25
click at [835, 514] on div "數量 * 25 Min: 10 - [PERSON_NAME]: 50000" at bounding box center [653, 487] width 609 height 73
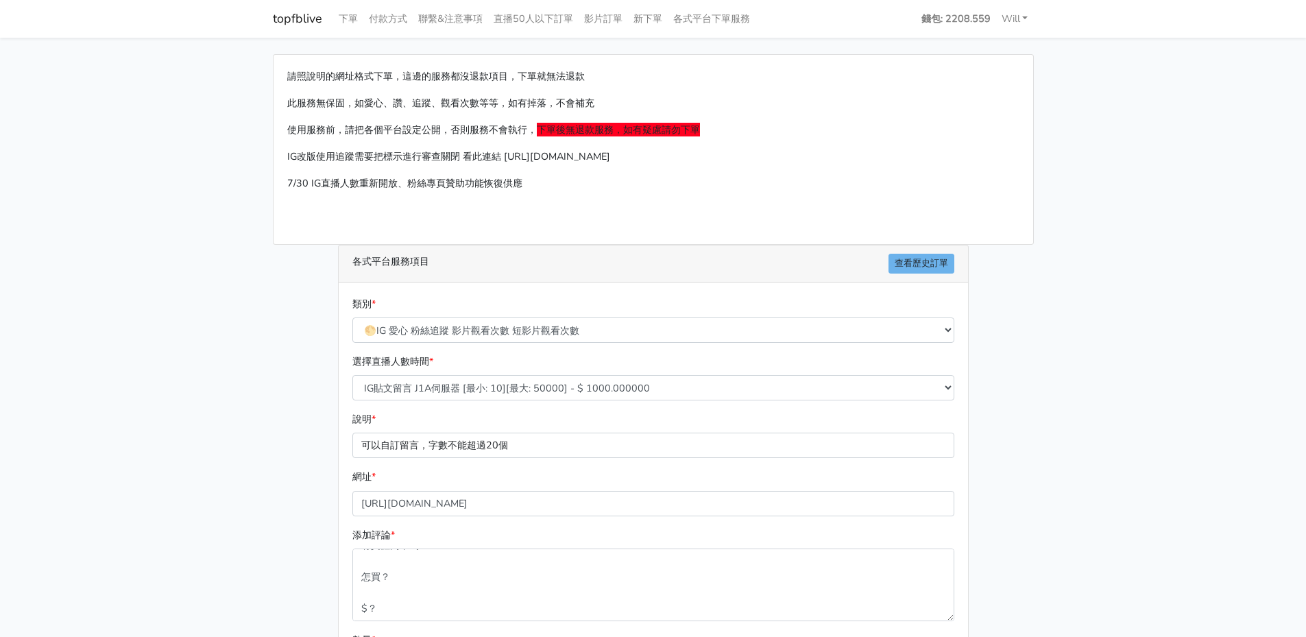
scroll to position [181, 0]
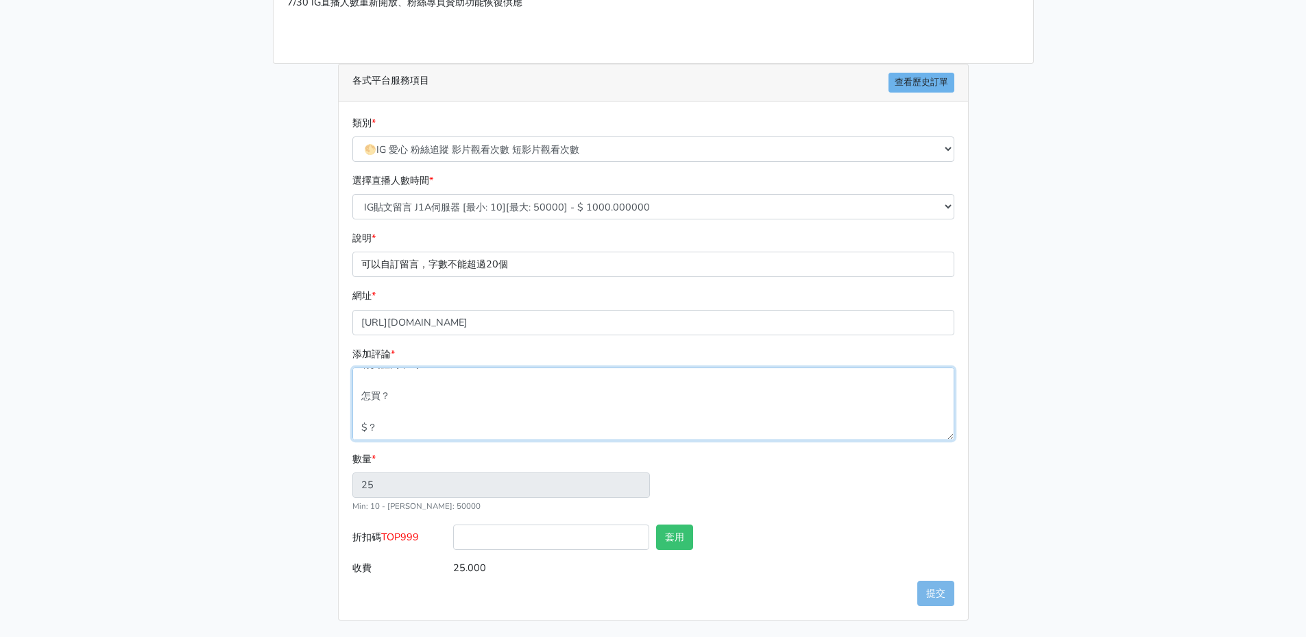
click at [411, 417] on textarea "噴完可以變[PERSON_NAME]嗎😍😍 後面有3個正妹😌 瓶身好好看 要怎麼買？？ 從哪裡買？ 我有買過這個‼️ 價錢？ 那個狗頭🤣🤣 喜歡😍 感覺很讚欸…" at bounding box center [653, 404] width 602 height 73
click at [362, 409] on textarea "噴完可以變[PERSON_NAME]嗎😍😍 後面有3個正妹😌 瓶身好好看 要怎麼買？？ 從哪裡買？ 我有買過這個‼️ 價錢？ 那個狗頭🤣🤣 喜歡😍 感覺很讚欸…" at bounding box center [653, 404] width 602 height 73
type textarea "噴完可以變[PERSON_NAME]嗎😍😍 後面有3個正妹😌 瓶身好好看 要怎麼買？？ 從哪裡買？ 我有買過這個‼️ 價錢？ 那個狗頭🤣🤣 喜歡😍 感覺很讚欸…"
type input "24"
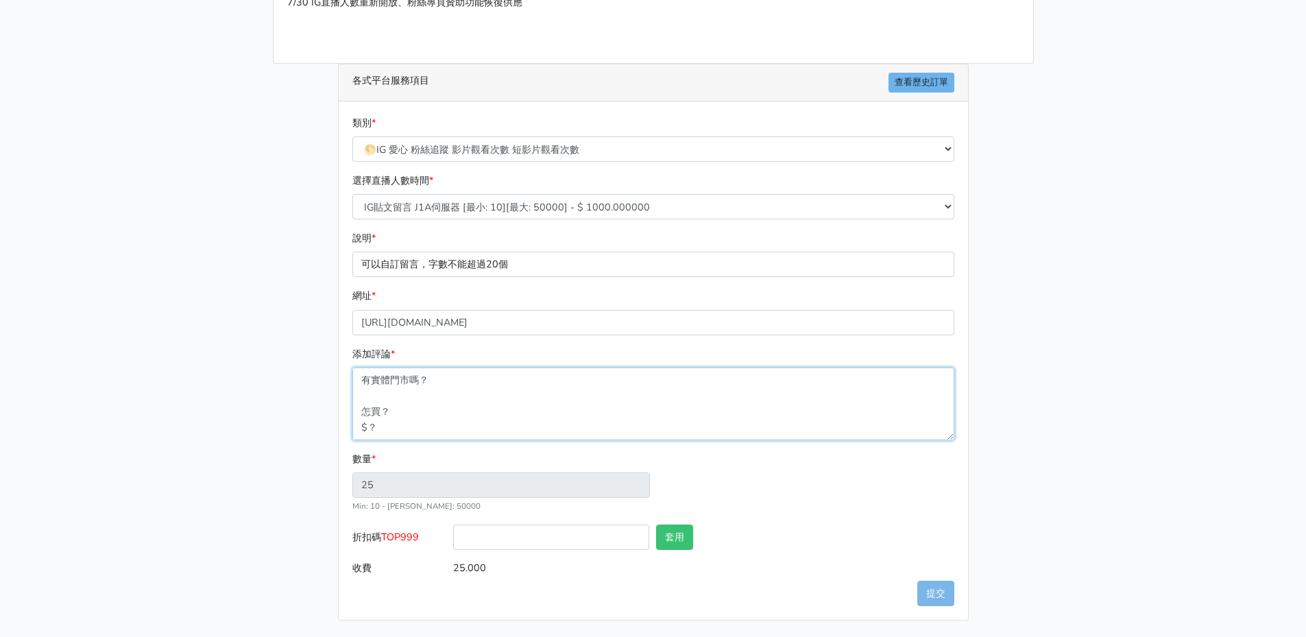
type input "24.000"
click at [359, 396] on textarea "噴完可以變[PERSON_NAME]嗎😍😍 後面有3個正妹😌 瓶身好好看 要怎麼買？？ 從哪裡買？ 我有買過這個‼️ 價錢？ 那個狗頭🤣🤣 喜歡😍 感覺很讚欸…" at bounding box center [653, 404] width 602 height 73
type textarea "噴完可以變[PERSON_NAME]嗎😍😍 後面有3個正妹😌 瓶身好好看 要怎麼買？？ 從哪裡買？ 我有買過這個‼️ 價錢？ 那個狗頭🤣🤣 喜歡😍 感覺很讚欸…"
type input "23"
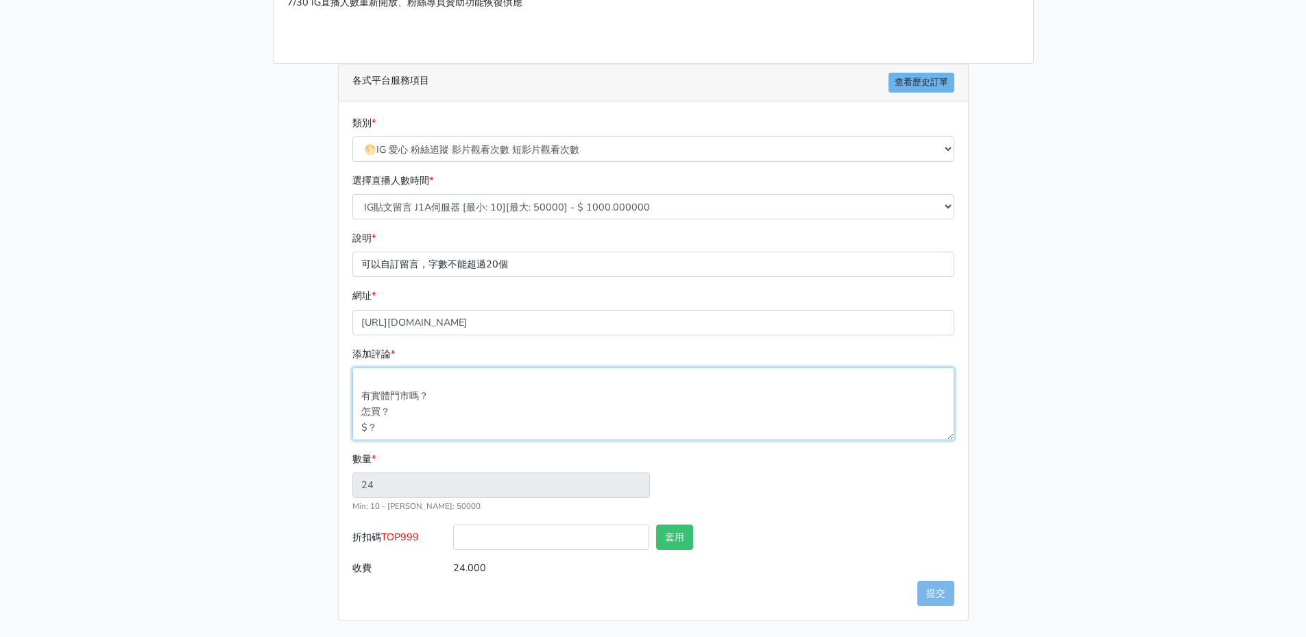
type input "23.000"
click at [357, 412] on textarea "噴完可以變[PERSON_NAME]嗎😍😍 後面有3個正妹😌 瓶身好好看 要怎麼買？？ 從哪裡買？ 我有買過這個‼️ 價錢？ 那個狗頭🤣🤣 喜歡😍 感覺很讚欸…" at bounding box center [653, 404] width 602 height 73
type textarea "噴完可以變[PERSON_NAME]嗎😍😍 後面有3個正妹😌 瓶身好好看 要怎麼買？？ 從哪裡買？ 我有買過這個‼️ 價錢？ 那個狗頭🤣🤣 喜歡😍 感覺很讚欸…"
type input "22"
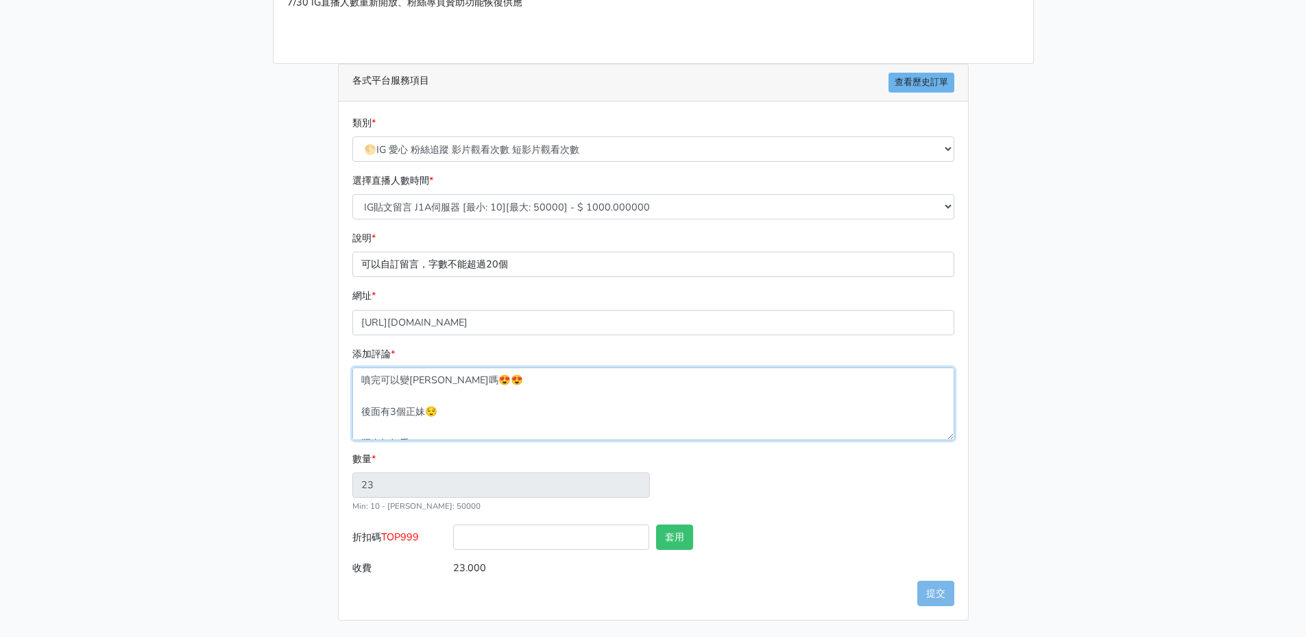
type input "22.000"
click at [359, 422] on textarea "噴完可以變[PERSON_NAME]嗎😍😍 後面有3個正妹😌 瓶身好好看 要怎麼買？？ 從哪裡買？ 我有買過這個‼️ 價錢？ 那個狗頭🤣🤣 喜歡😍 感覺很讚欸…" at bounding box center [653, 404] width 602 height 73
type textarea "噴完可以變[PERSON_NAME]嗎😍😍 後面有3個正妹😌 瓶身好好看 要怎麼買？？ 從哪裡買？ 我有買過這個‼️ 價錢？ 那個狗頭🤣🤣 喜歡😍 感覺很讚欸…"
type input "21"
type input "21.000"
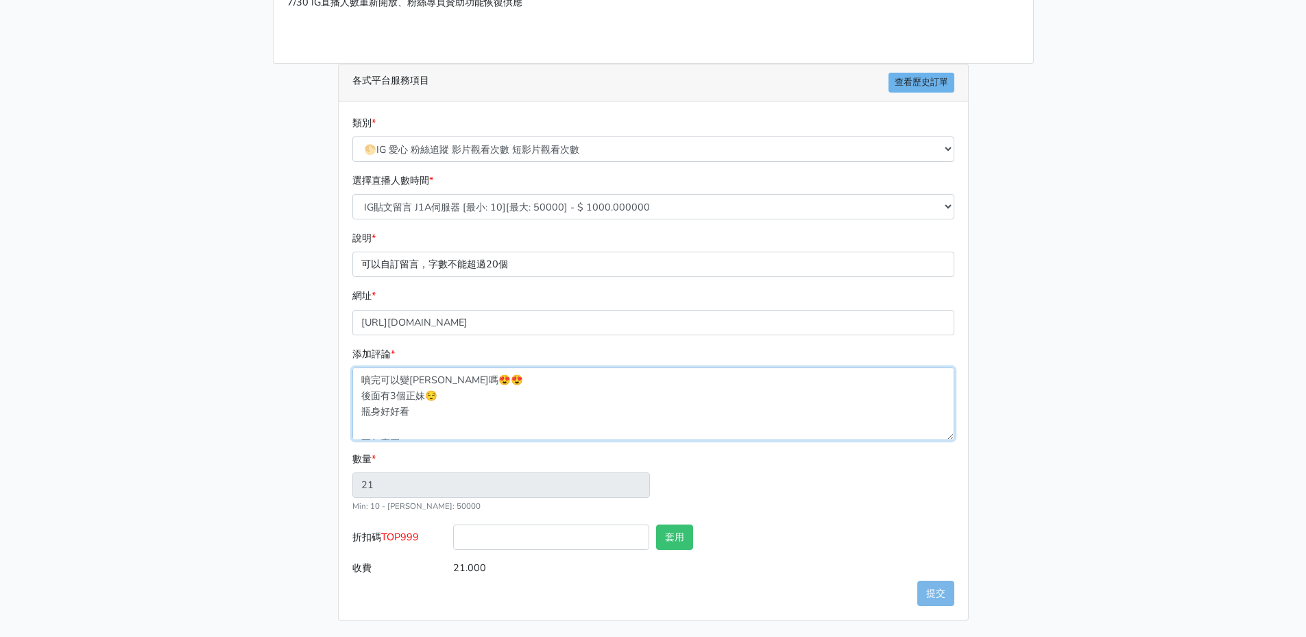
click at [359, 434] on textarea "噴完可以變[PERSON_NAME]嗎😍😍 後面有3個正妹😌 瓶身好好看 要怎麼買？？ 從哪裡買？ 我有買過這個‼️ 價錢？ 那個狗頭🤣🤣 喜歡😍 感覺很讚欸…" at bounding box center [653, 404] width 602 height 73
type textarea "噴完可以變[PERSON_NAME]嗎😍😍 後面有3個正妹😌 瓶身好好看 要怎麼買？？ 從哪裡買？ 我有買過這個‼️ 價錢？ 那個狗頭🤣🤣 喜歡😍 感覺很讚欸…"
type input "20"
type input "20.000"
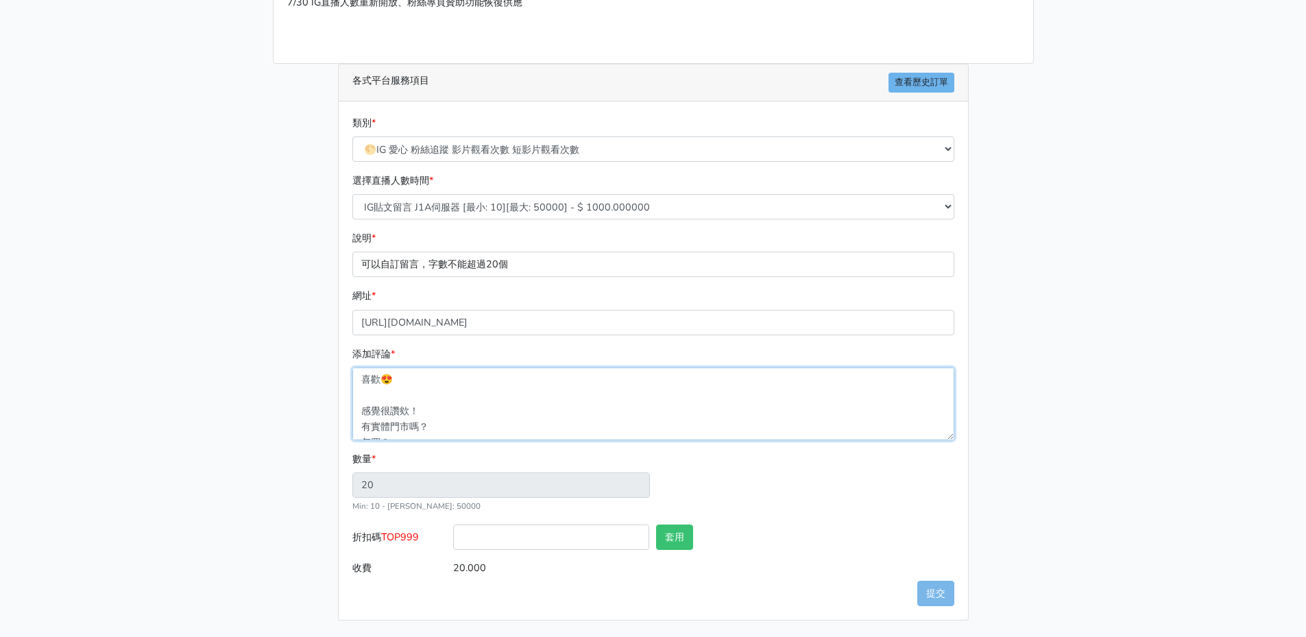
click at [359, 402] on textarea "噴完可以變[PERSON_NAME]嗎😍😍 後面有3個正妹😌 瓶身好好看 要怎麼買？？ 從哪裡買？ 我有買過這個‼️ 價錢？ 那個狗頭🤣🤣 喜歡😍 感覺很讚欸…" at bounding box center [653, 404] width 602 height 73
type textarea "噴完可以變[PERSON_NAME]嗎😍😍 後面有3個正妹😌 瓶身好好看 要怎麼買？？ 從哪裡買？ 我有買過這個‼️ 價錢？ 那個狗頭🤣🤣 喜歡😍 感覺很讚欸…"
type input "19"
type input "19.000"
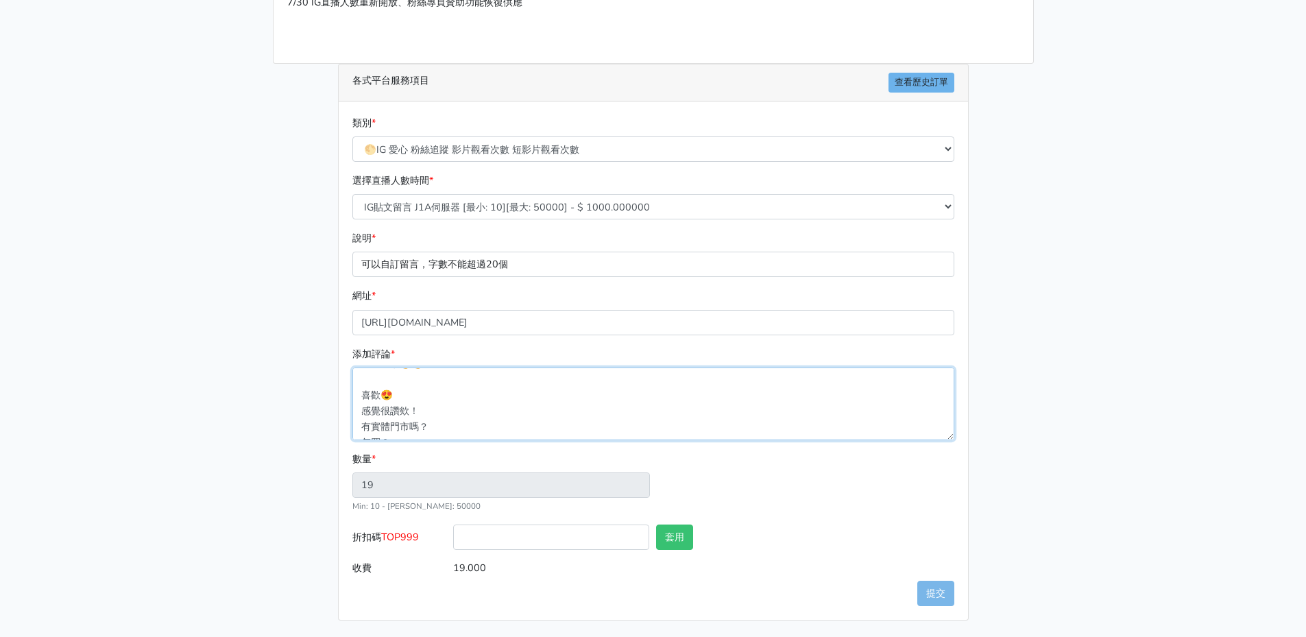
click at [358, 393] on textarea "噴完可以變[PERSON_NAME]嗎😍😍 後面有3個正妹😌 瓶身好好看 要怎麼買？？ 從哪裡買？ 我有買過這個‼️ 價錢？ 那個狗頭🤣🤣 喜歡😍 感覺很讚欸…" at bounding box center [653, 404] width 602 height 73
type textarea "噴完可以變[PERSON_NAME]嗎😍😍 後面有3個正妹😌 瓶身好好看 要怎麼買？？ 從哪裡買？ 我有買過這個‼️ 價錢？ 那個狗頭🤣🤣 喜歡😍 感覺很讚欸…"
type input "18"
type input "18.000"
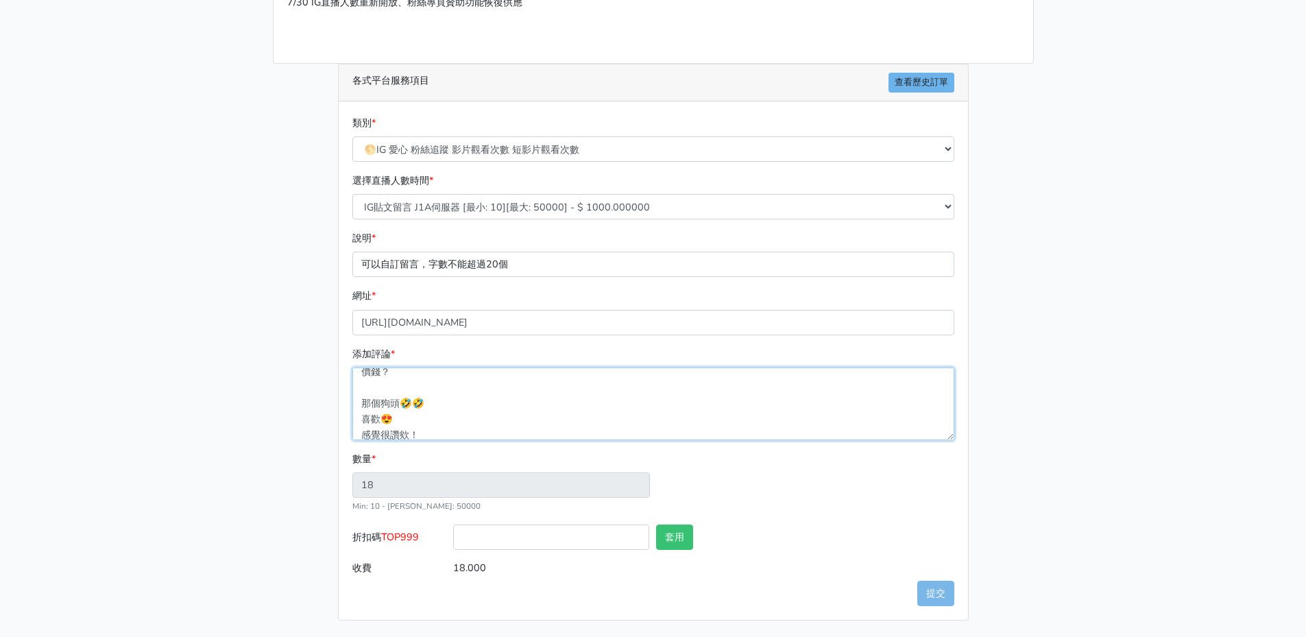
click at [363, 403] on textarea "噴完可以變[PERSON_NAME]嗎😍😍 後面有3個正妹😌 瓶身好好看 要怎麼買？？ 從哪裡買？ 我有買過這個‼️ 價錢？ 那個狗頭🤣🤣 喜歡😍 感覺很讚欸…" at bounding box center [653, 404] width 602 height 73
type textarea "噴完可以變[PERSON_NAME]嗎😍😍 後面有3個正妹😌 瓶身好好看 要怎麼買？？ 從哪裡買？ 我有買過這個‼️ 價錢？ 那個狗頭🤣🤣 喜歡😍 感覺很讚欸…"
type input "17"
type input "17.000"
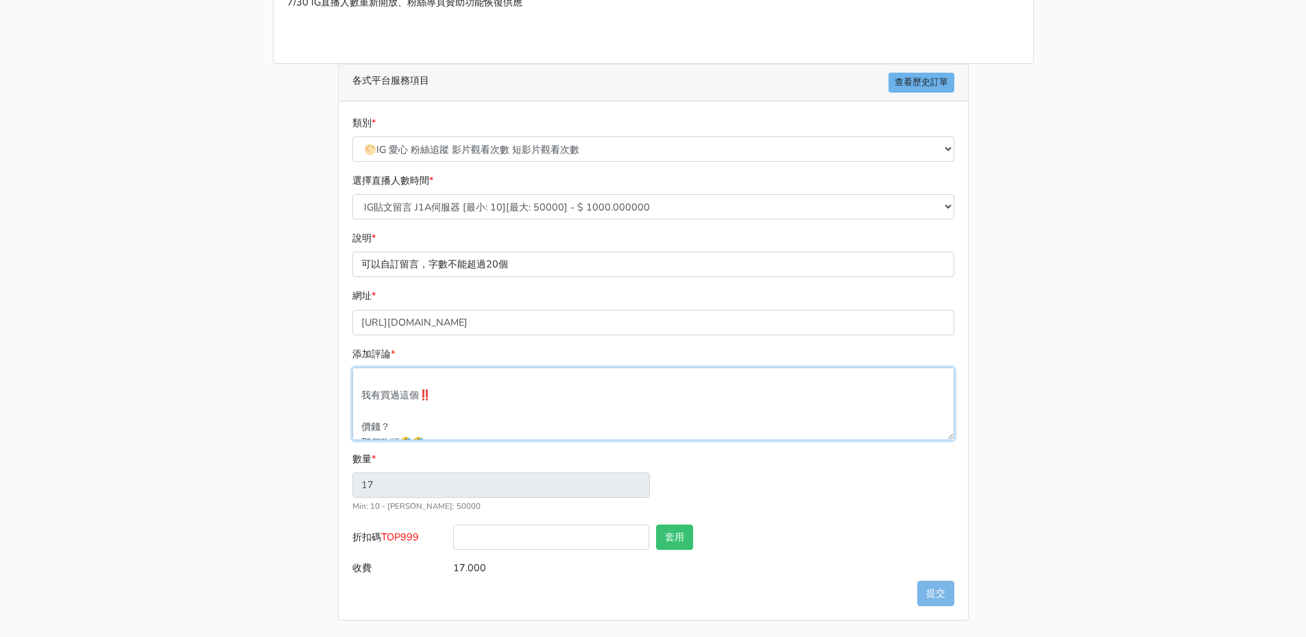
click at [360, 423] on textarea "噴完可以變[PERSON_NAME]嗎😍😍 後面有3個正妹😌 瓶身好好看 要怎麼買？？ 從哪裡買？ 我有買過這個‼️ 價錢？ 那個狗頭🤣🤣 喜歡😍 感覺很讚欸…" at bounding box center [653, 404] width 602 height 73
type textarea "噴完可以變[PERSON_NAME]嗎😍😍 後面有3個正妹😌 瓶身好好看 要怎麼買？？ 從哪裡買？ 我有買過這個‼️ 價錢？ 那個狗頭🤣🤣 喜歡😍 感覺很讚欸…"
type input "16"
type input "16.000"
click at [363, 393] on textarea "噴完可以變[PERSON_NAME]嗎😍😍 後面有3個正妹😌 瓶身好好看 要怎麼買？？ 從哪裡買？ 我有買過這個‼️ 價錢？ 那個狗頭🤣🤣 喜歡😍 感覺很讚欸…" at bounding box center [653, 404] width 602 height 73
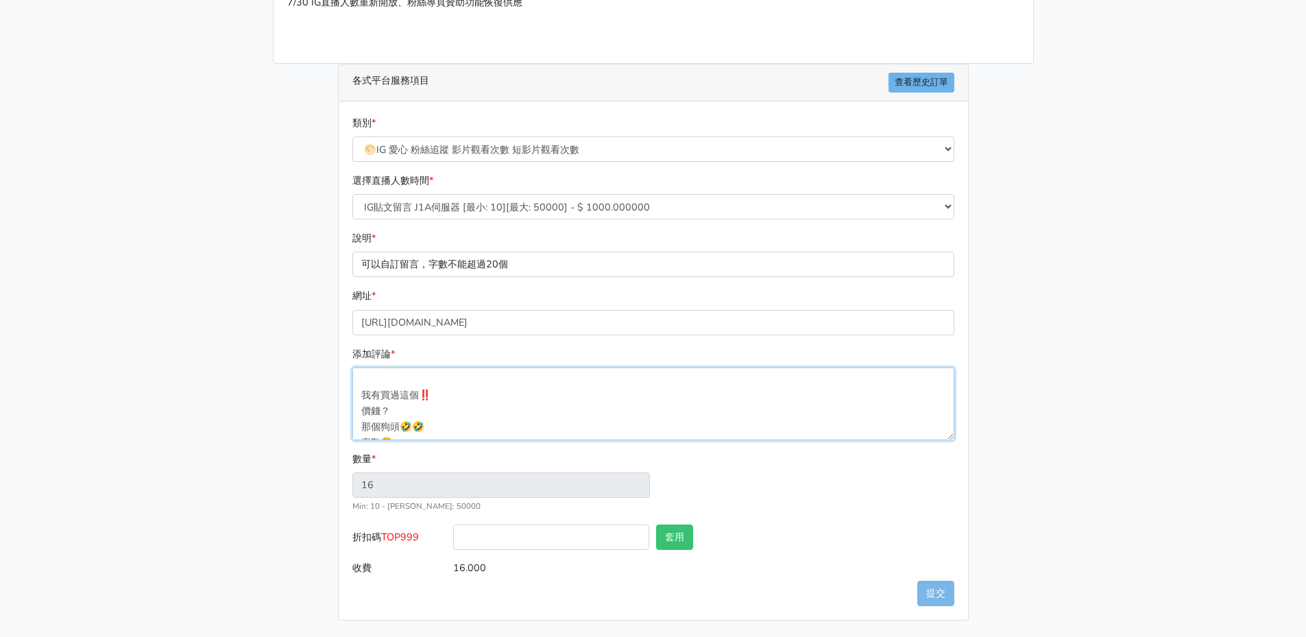
type textarea "噴完可以變[PERSON_NAME]嗎😍😍 後面有3個正妹😌 瓶身好好看 要怎麼買？？ 從哪裡買？ 我有買過這個‼️ 價錢？ 那個狗頭🤣🤣 喜歡😍 感覺很讚欸…"
type input "15"
type input "15.000"
click at [363, 416] on textarea "噴完可以變[PERSON_NAME]嗎😍😍 後面有3個正妹😌 瓶身好好看 要怎麼買？？ 從哪裡買？ 我有買過這個‼️ 價錢？ 那個狗頭🤣🤣 喜歡😍 感覺很讚欸…" at bounding box center [653, 404] width 602 height 73
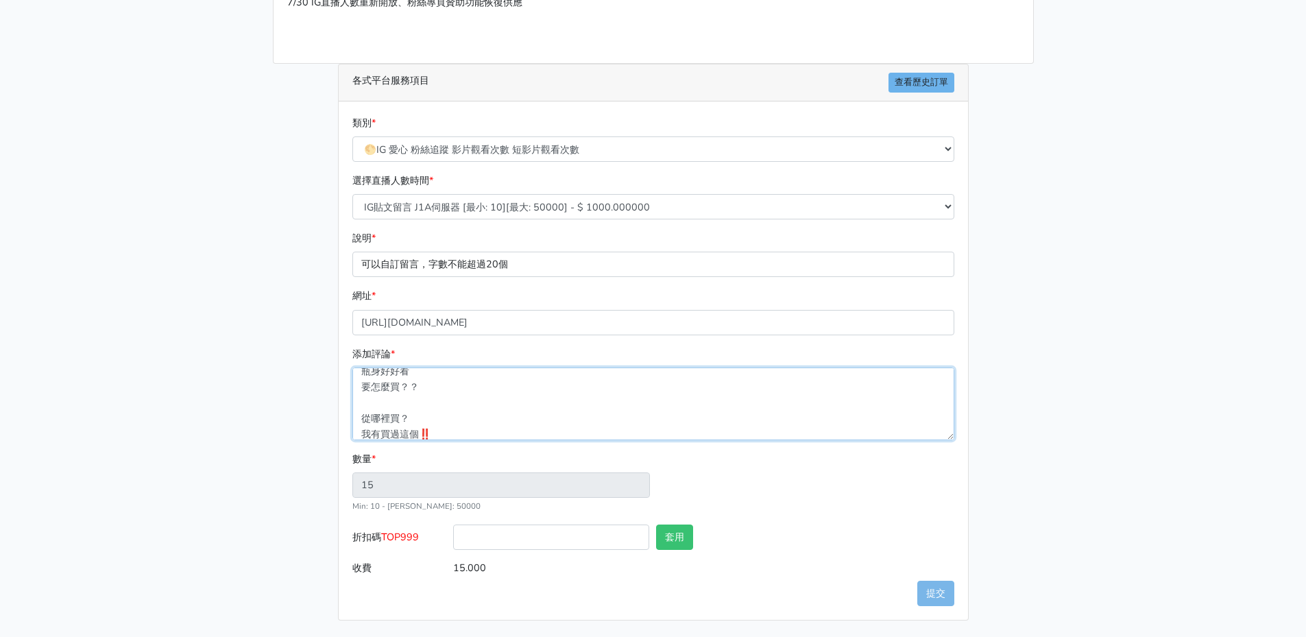
type textarea "噴完可以變[PERSON_NAME]嗎😍😍 後面有3個正妹😌 瓶身好好看 要怎麼買？？ 從哪裡買？ 我有買過這個‼️ 價錢？ 那個狗頭🤣🤣 喜歡😍 感覺很讚欸…"
type input "14"
type input "14.000"
type textarea "噴完可以變[PERSON_NAME]嗎😍😍 後面有3個正妹😌 瓶身好好看 要怎麼買？？ 從哪裡買？ 我有買過這個‼️ 價錢？ 那個狗頭🤣🤣 喜歡😍 感覺很讚欸…"
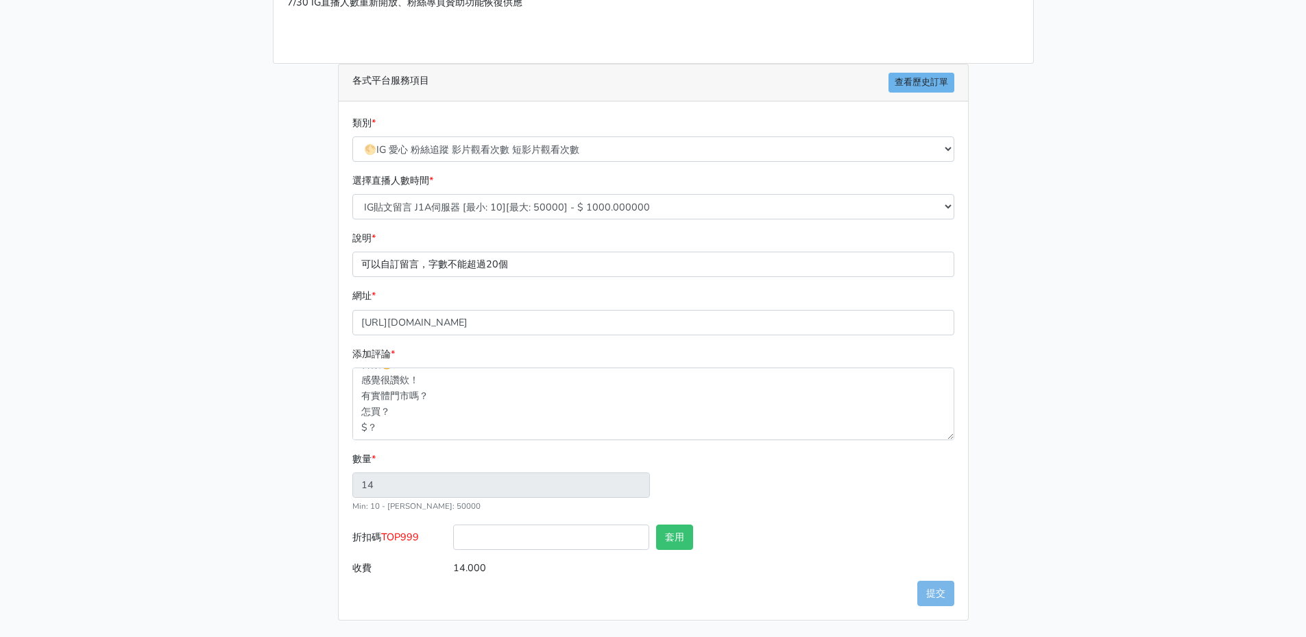
type input "13"
type input "13.000"
click at [861, 515] on div "數量 * 13 Min: 10 - [PERSON_NAME]: 50000" at bounding box center [653, 487] width 609 height 73
click at [594, 541] on input "折扣碼 TOP999" at bounding box center [551, 537] width 196 height 25
click at [674, 535] on button "套用" at bounding box center [674, 537] width 37 height 25
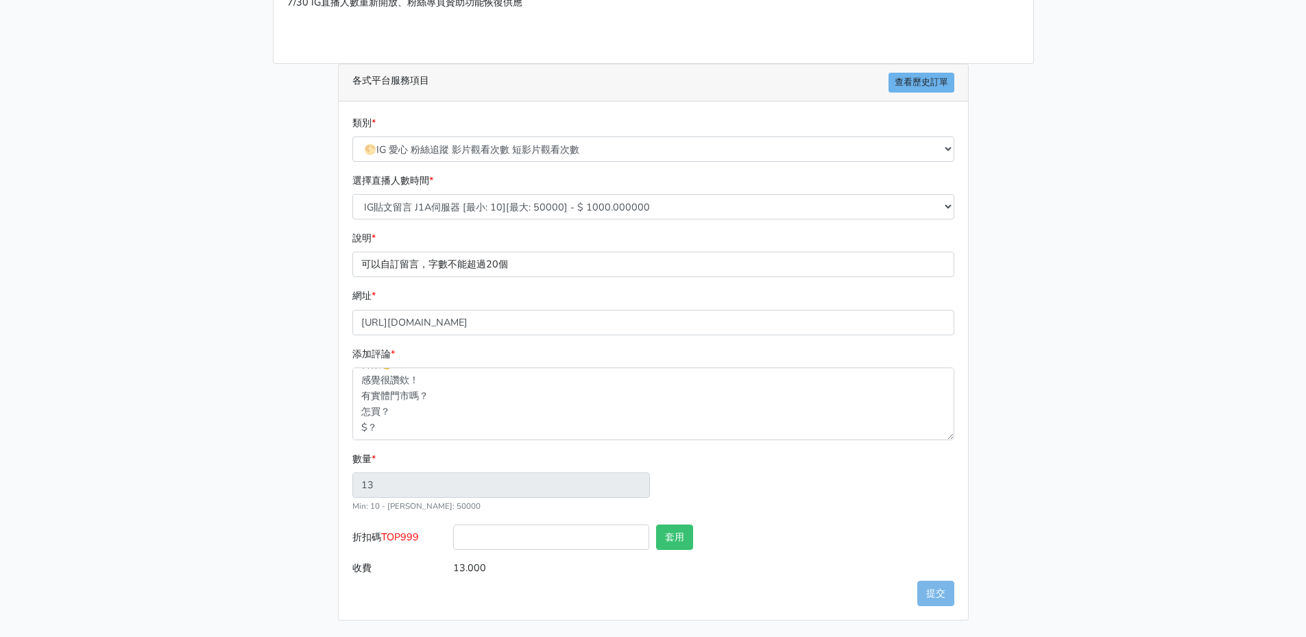
click at [826, 535] on input "text" at bounding box center [856, 537] width 196 height 25
click at [1015, 528] on div "請照說明的網址格式下單，這邊的服務都沒退款項目，下單就無法退款 此服務無保固，如愛心、讚、追蹤、觀看次數等等，如有掉落，不會補充 使用服務前，請把各個平台設定…" at bounding box center [654, 246] width 782 height 747
click at [955, 584] on div "類別 * 🔵FACEBOOK 直播人數緊急備用伺服器 2號AB伺服器 🔵FACEBOOK 網軍專用貼文留言 安全保密 🔵9/30 FACEBOOK 直播人數緩…" at bounding box center [653, 360] width 629 height 518
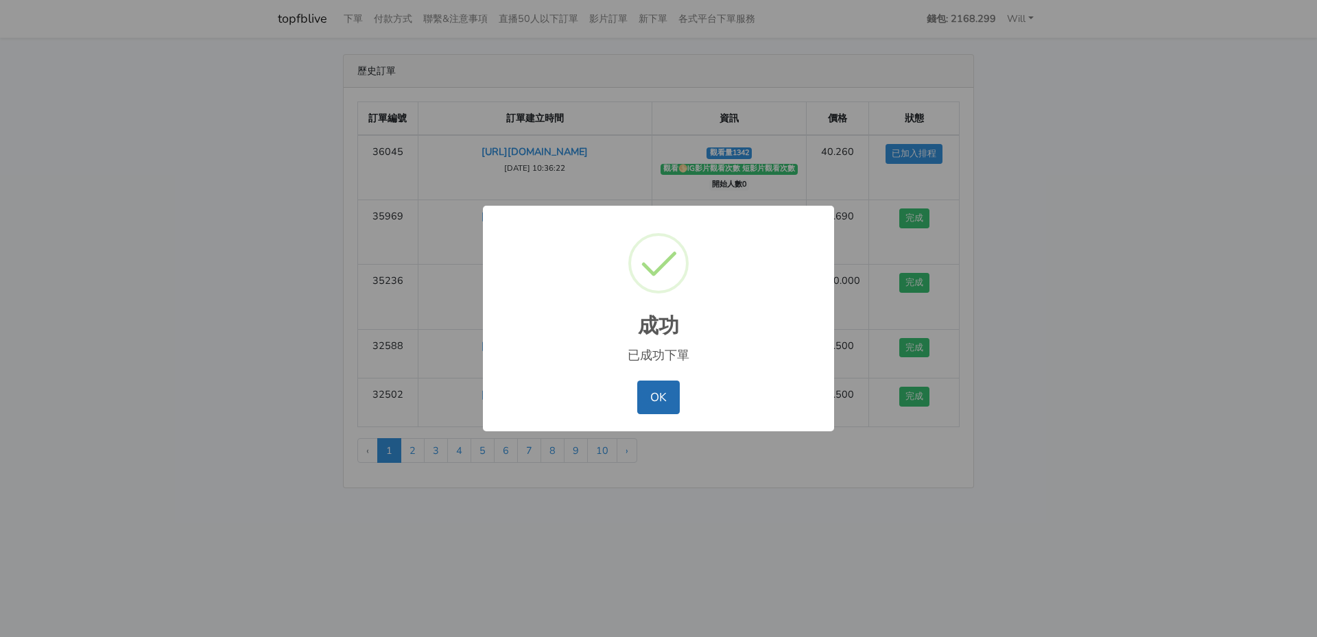
click at [647, 402] on button "OK" at bounding box center [658, 397] width 42 height 33
